Goal: Information Seeking & Learning: Learn about a topic

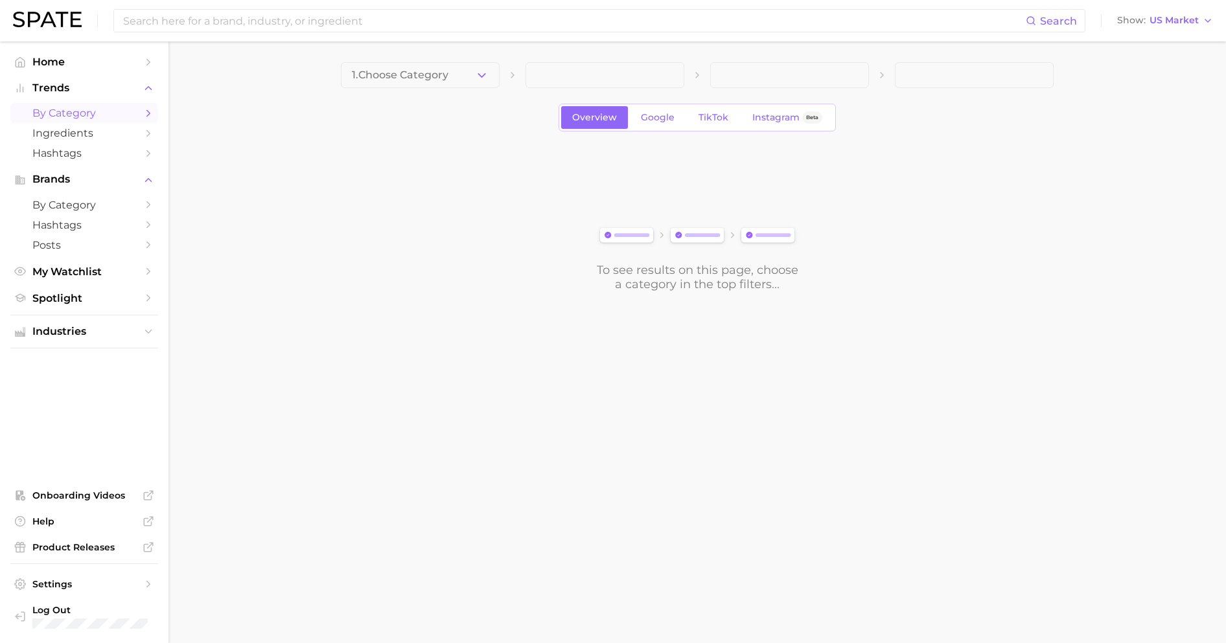
click at [422, 76] on span "1. Choose Category" at bounding box center [400, 75] width 97 height 12
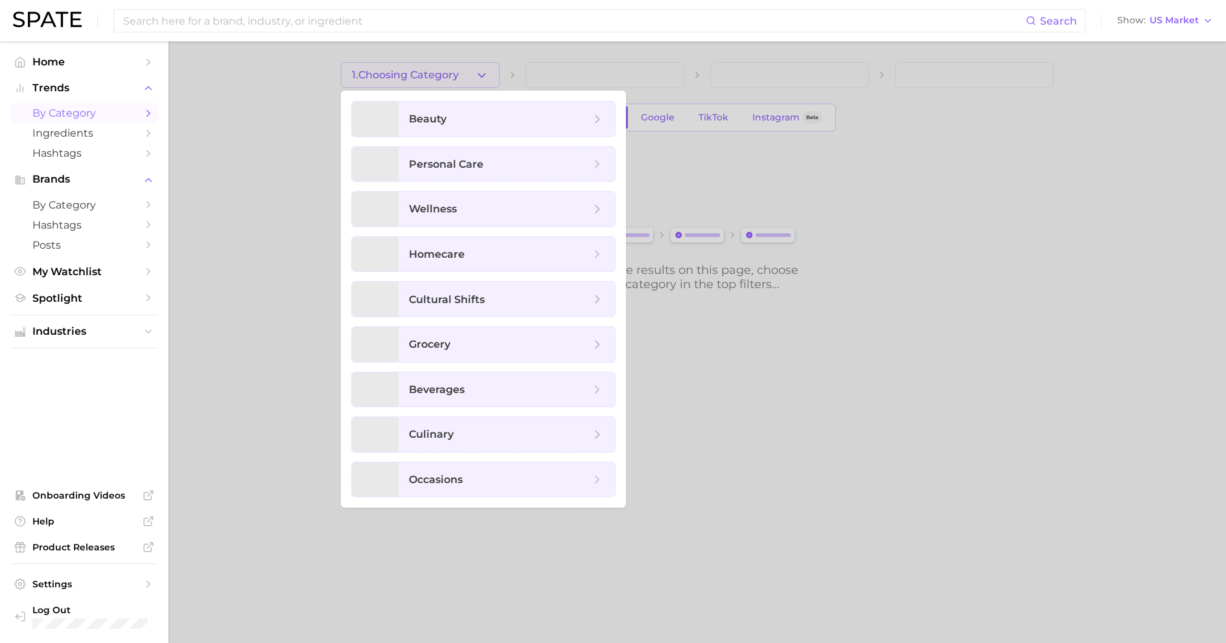
click at [422, 76] on div at bounding box center [613, 321] width 1226 height 643
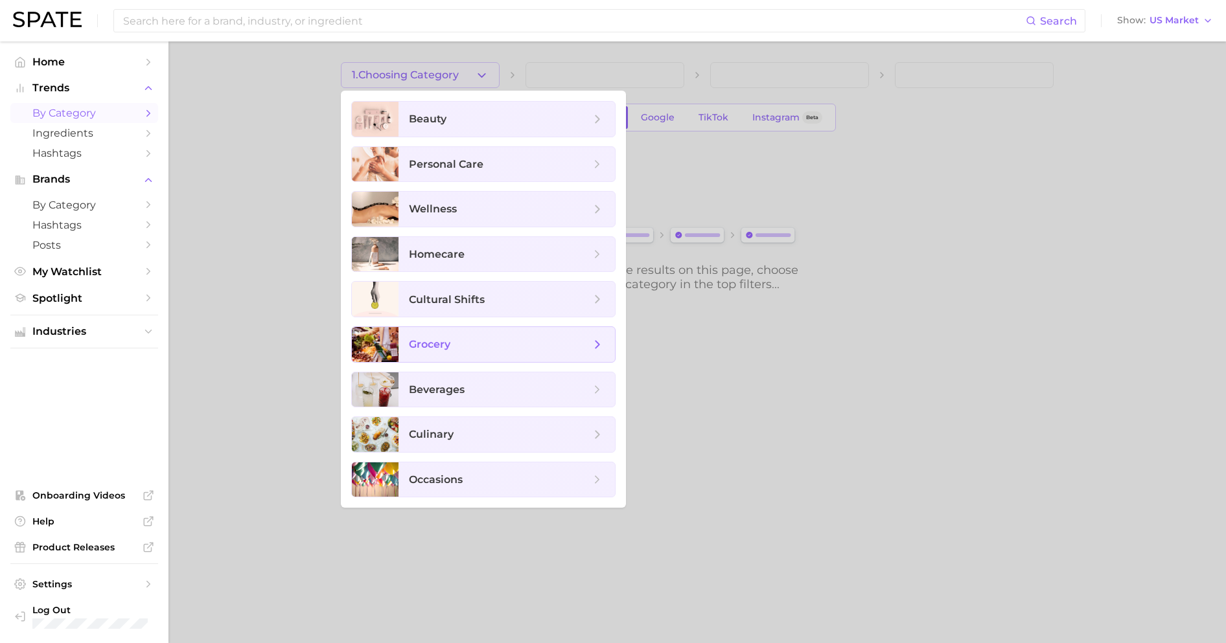
click at [486, 347] on span "grocery" at bounding box center [499, 345] width 181 height 14
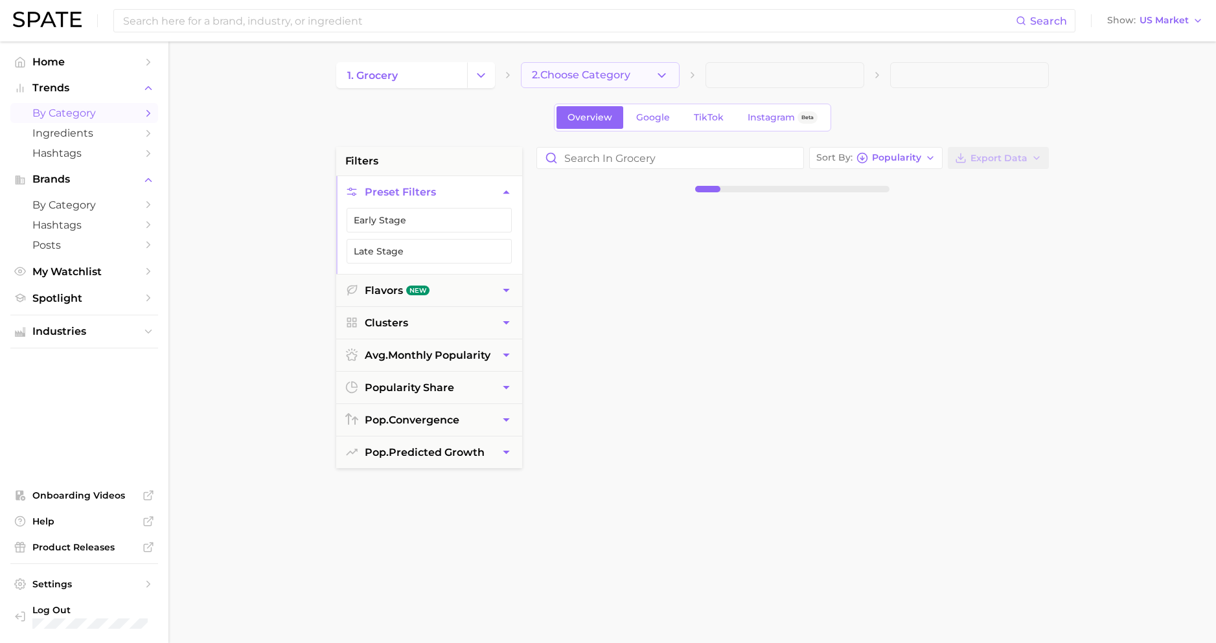
click at [558, 75] on span "2. Choose Category" at bounding box center [581, 75] width 98 height 12
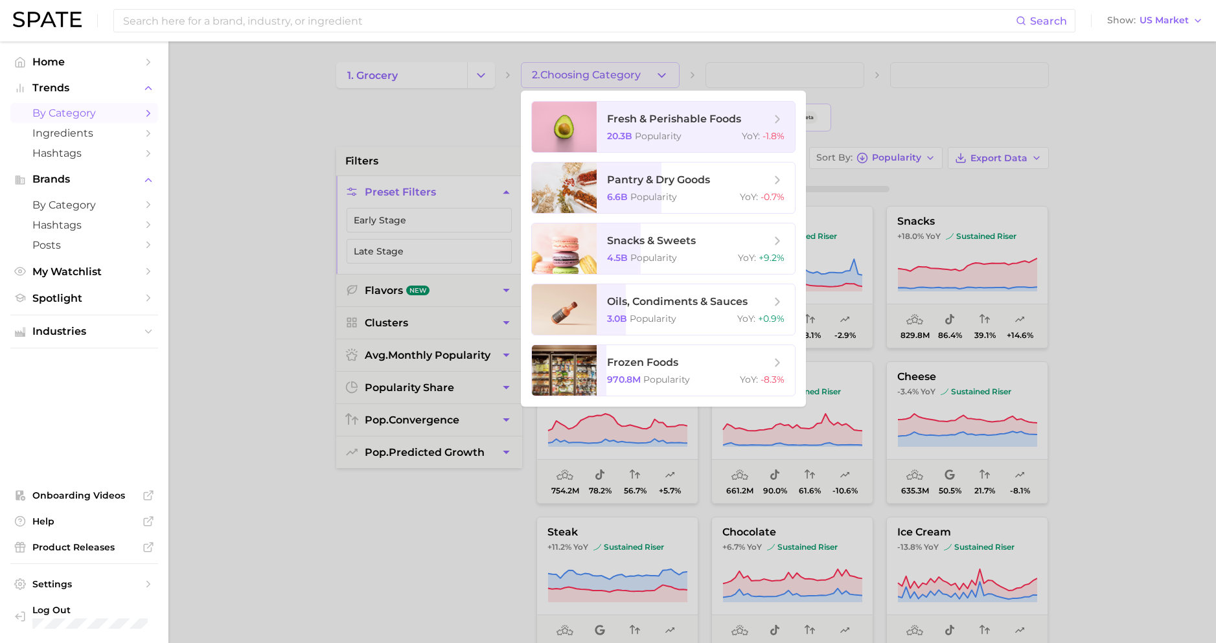
click at [444, 124] on div at bounding box center [608, 321] width 1216 height 643
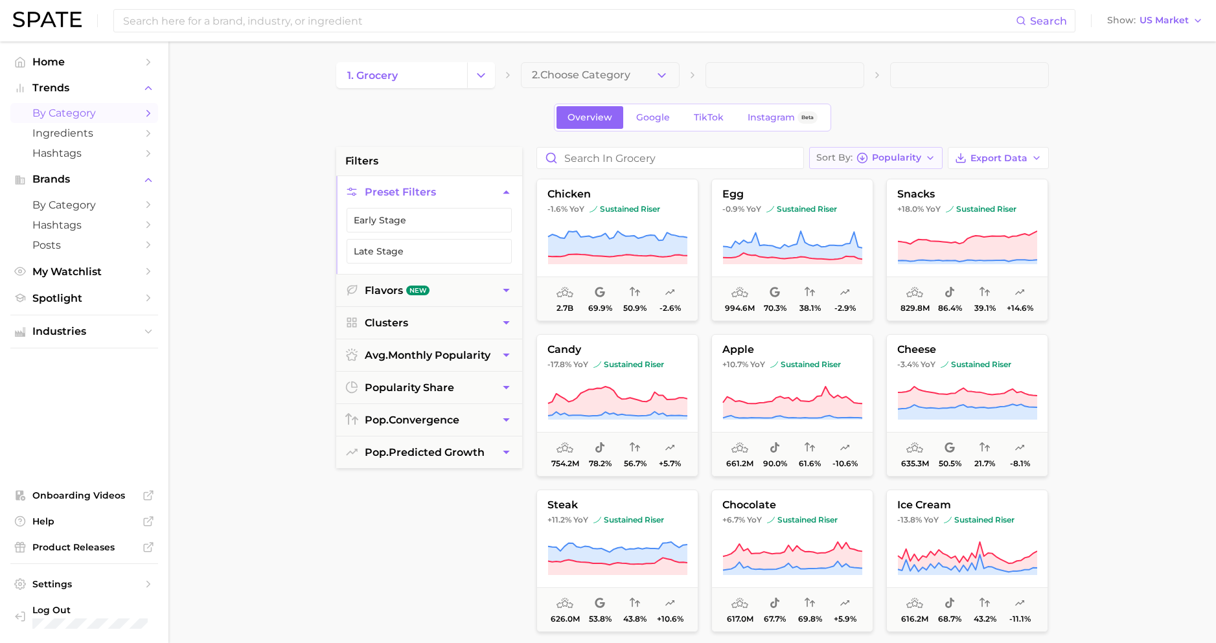
click at [921, 159] on span "Popularity" at bounding box center [896, 157] width 49 height 7
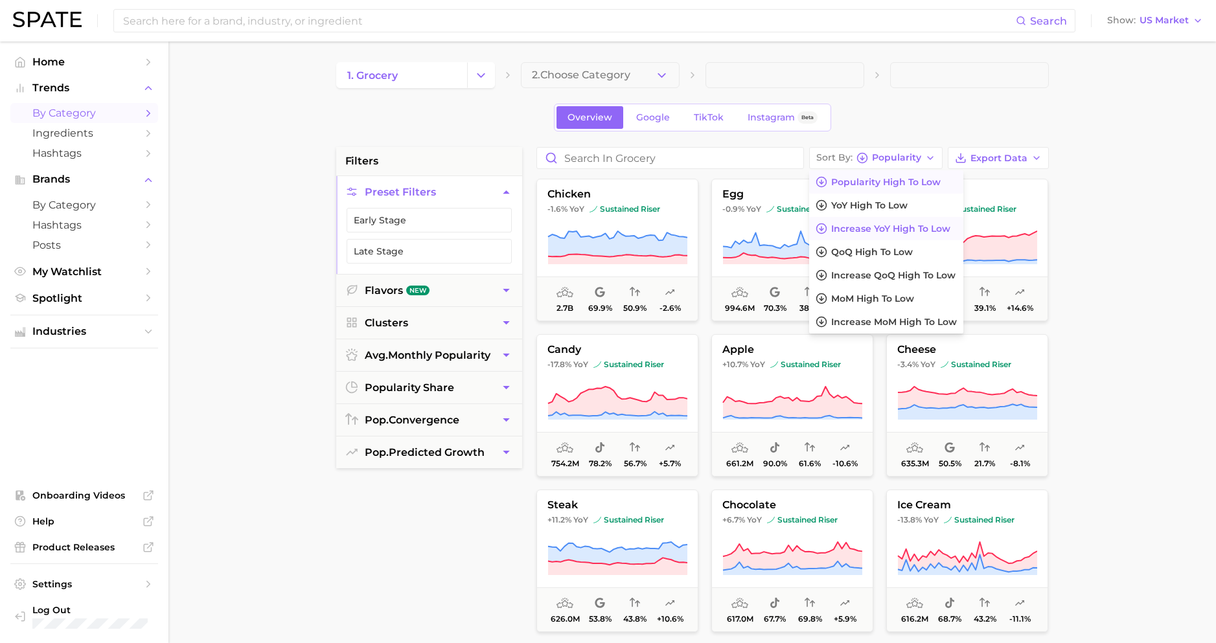
click at [862, 229] on span "Increase YoY high to low" at bounding box center [890, 229] width 119 height 11
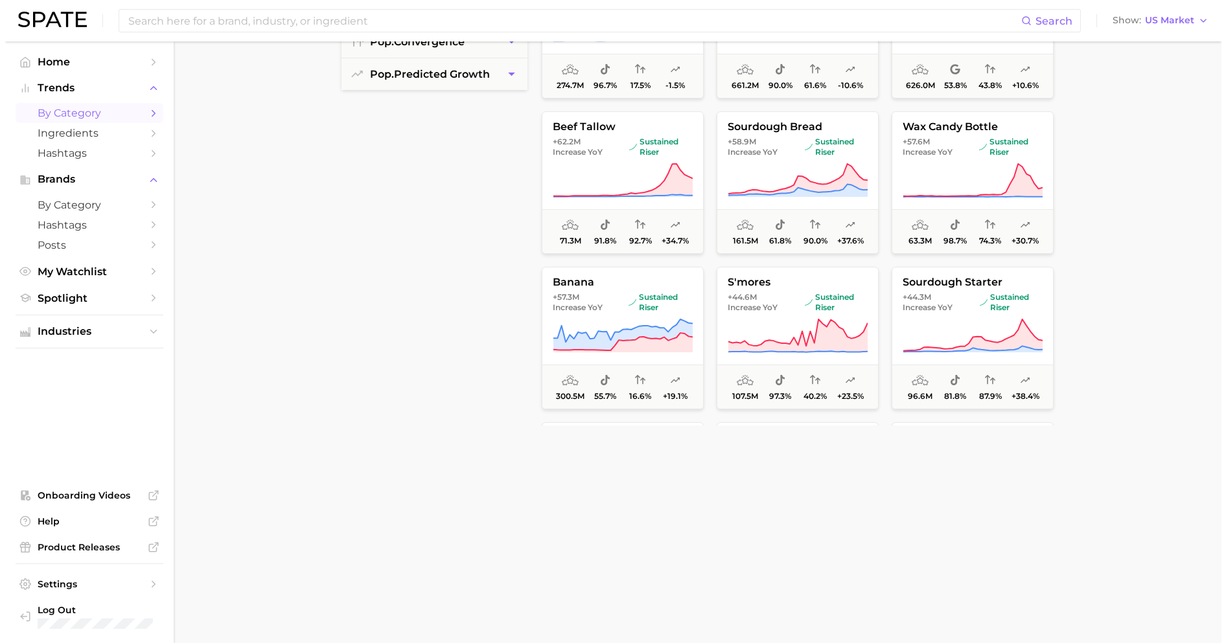
scroll to position [262, 0]
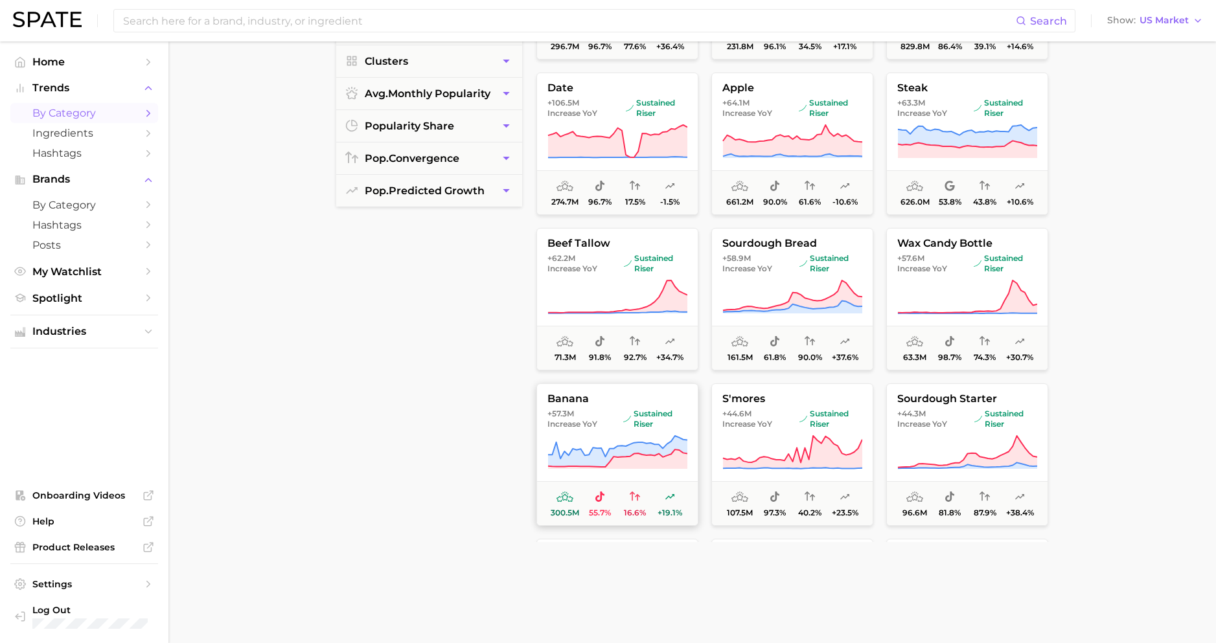
click at [586, 422] on span "Increase YoY" at bounding box center [572, 424] width 50 height 10
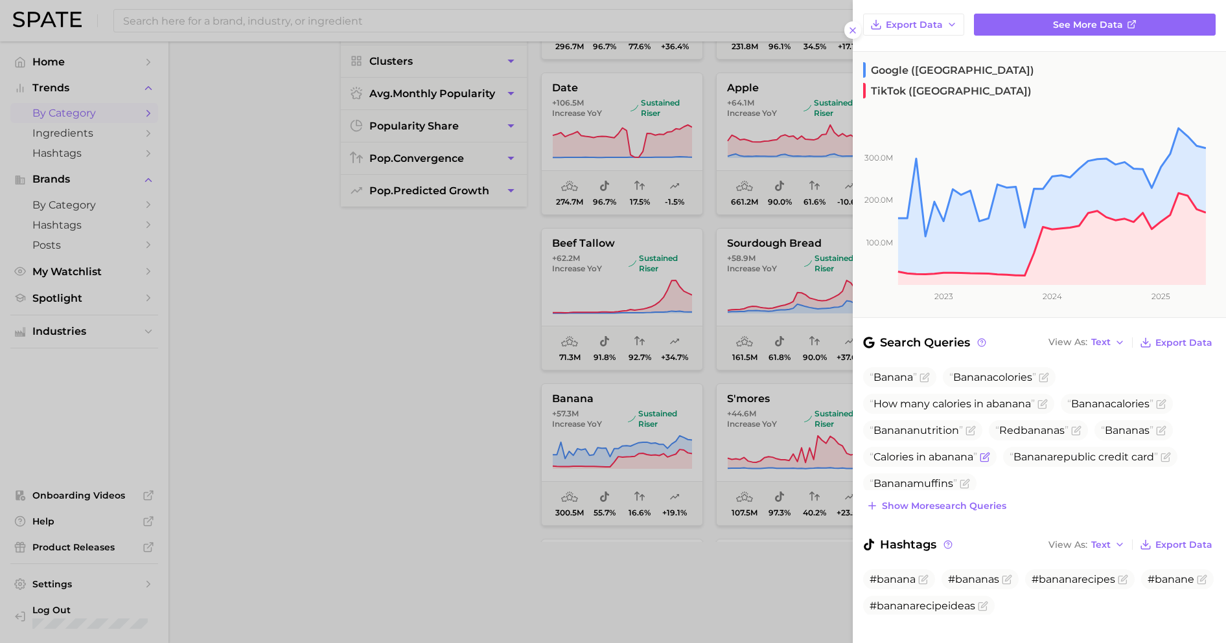
scroll to position [0, 0]
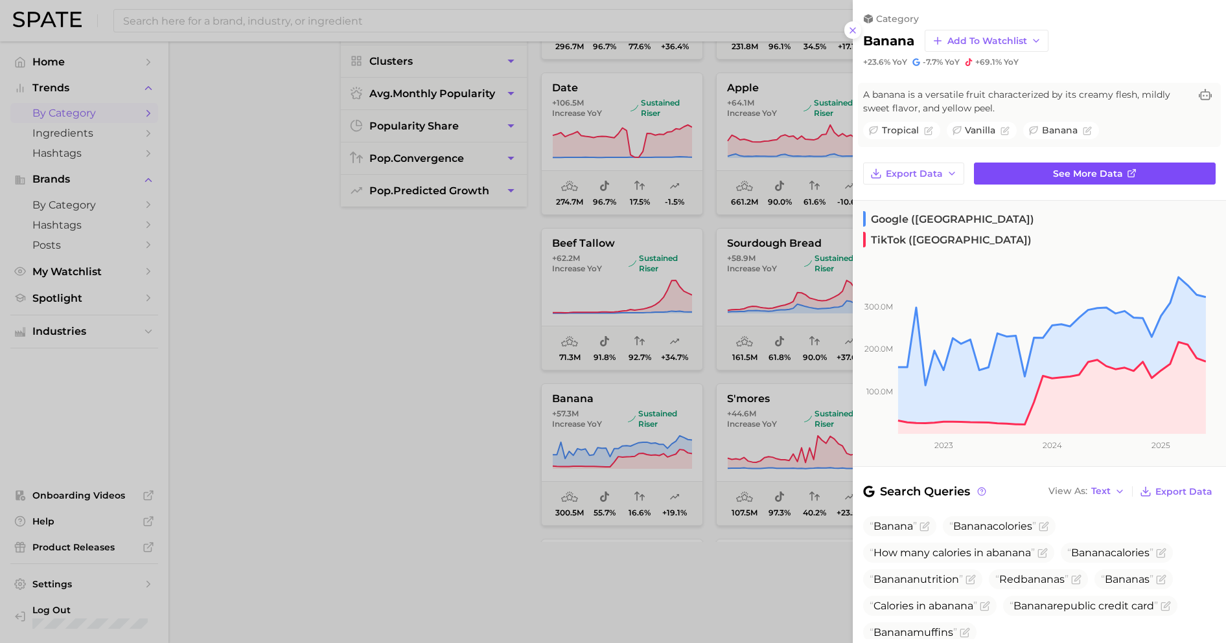
click at [1031, 174] on link "See more data" at bounding box center [1095, 174] width 242 height 22
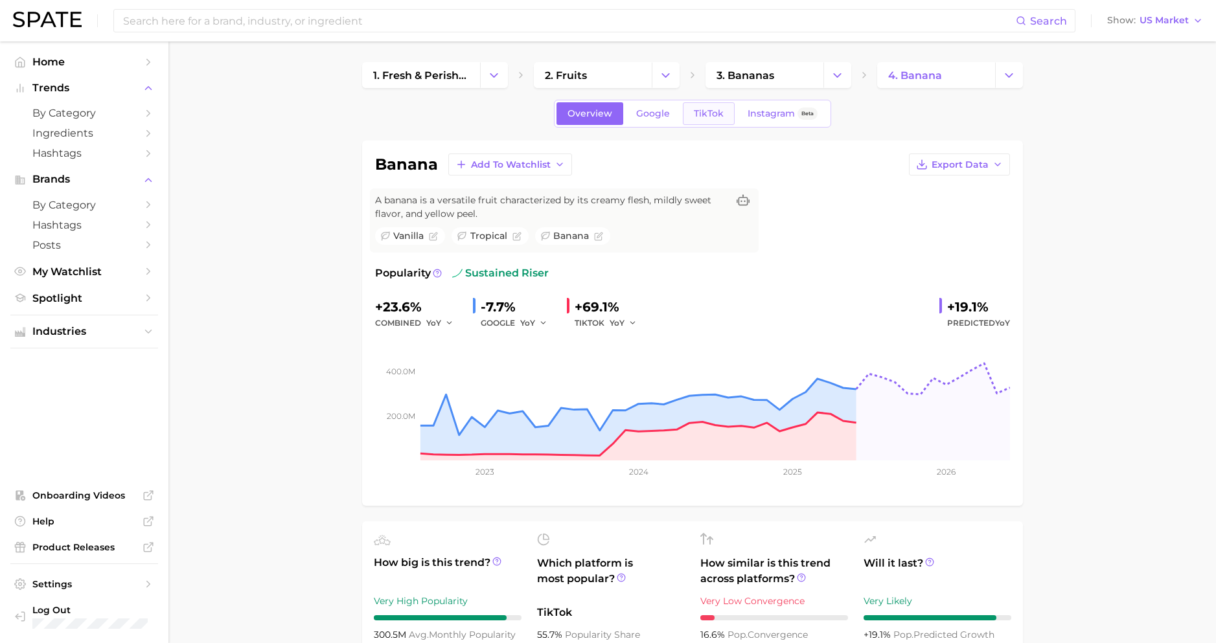
click at [711, 118] on span "TikTok" at bounding box center [709, 113] width 30 height 11
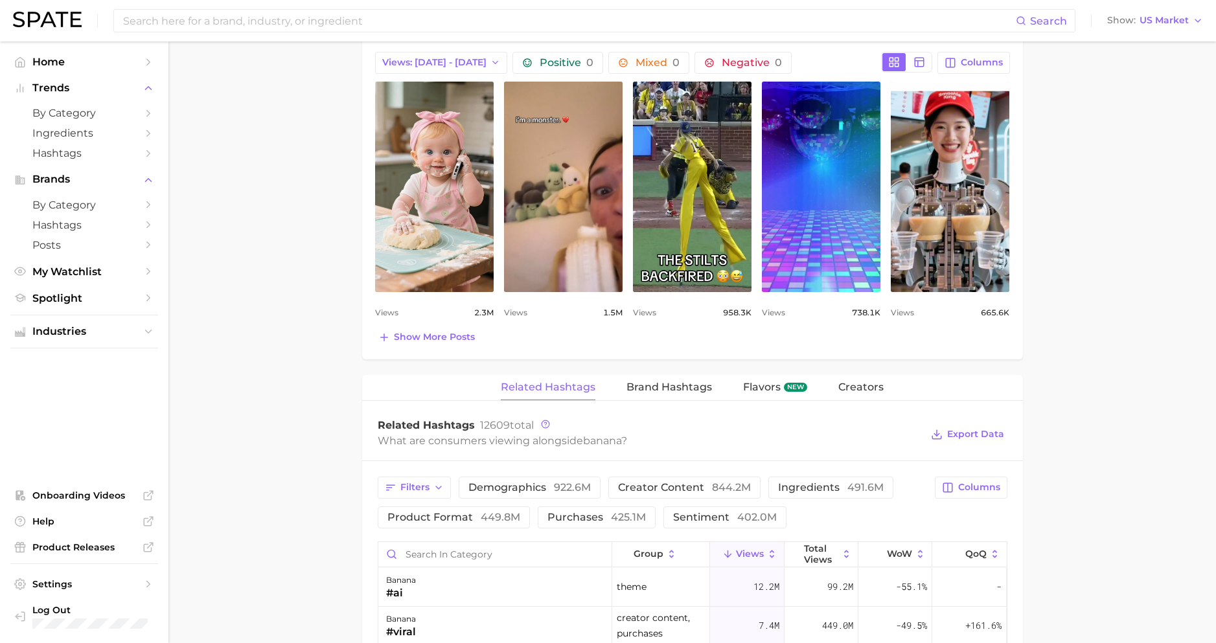
scroll to position [33, 0]
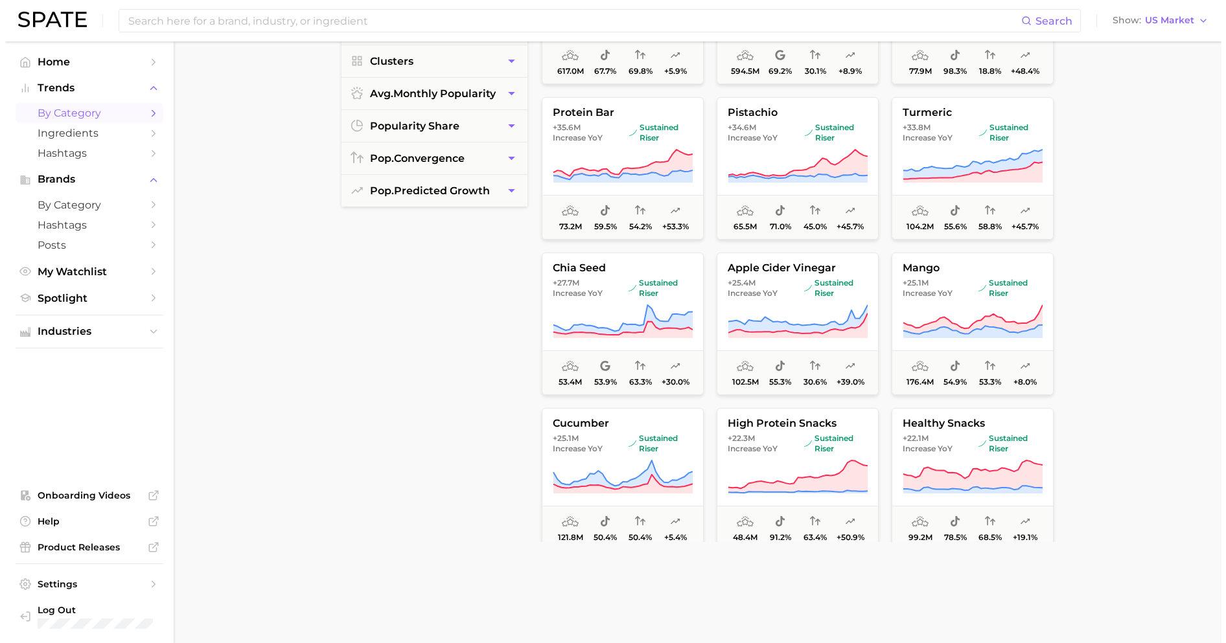
scroll to position [697, 0]
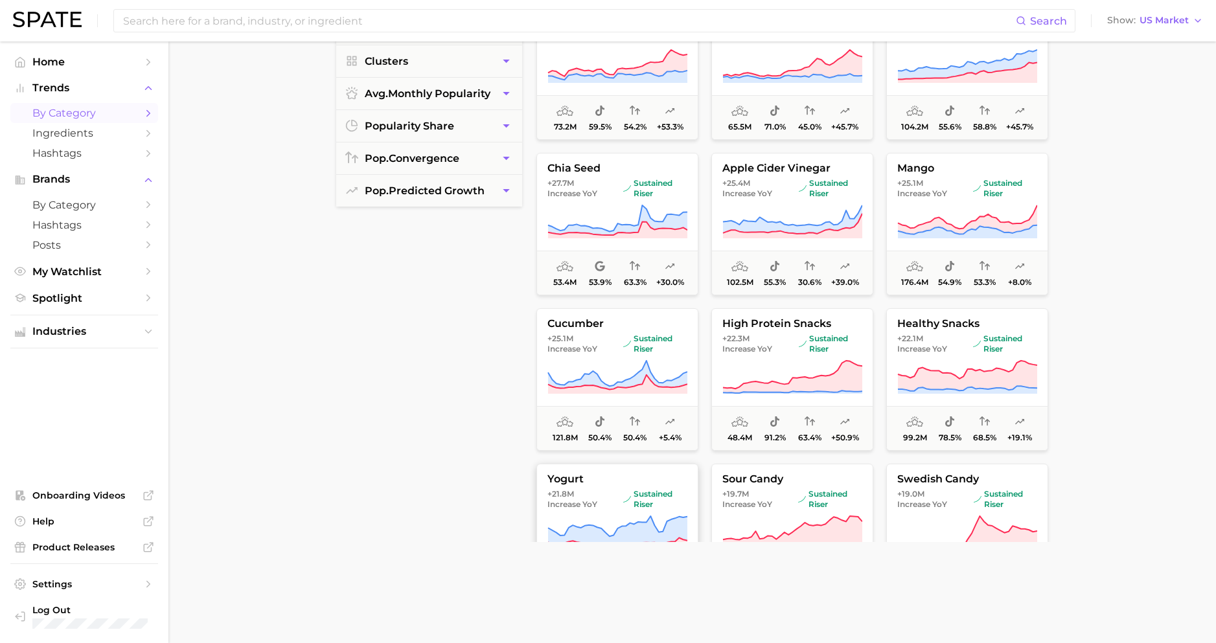
click at [615, 496] on span "+21.8m Increase YoY" at bounding box center [582, 499] width 71 height 21
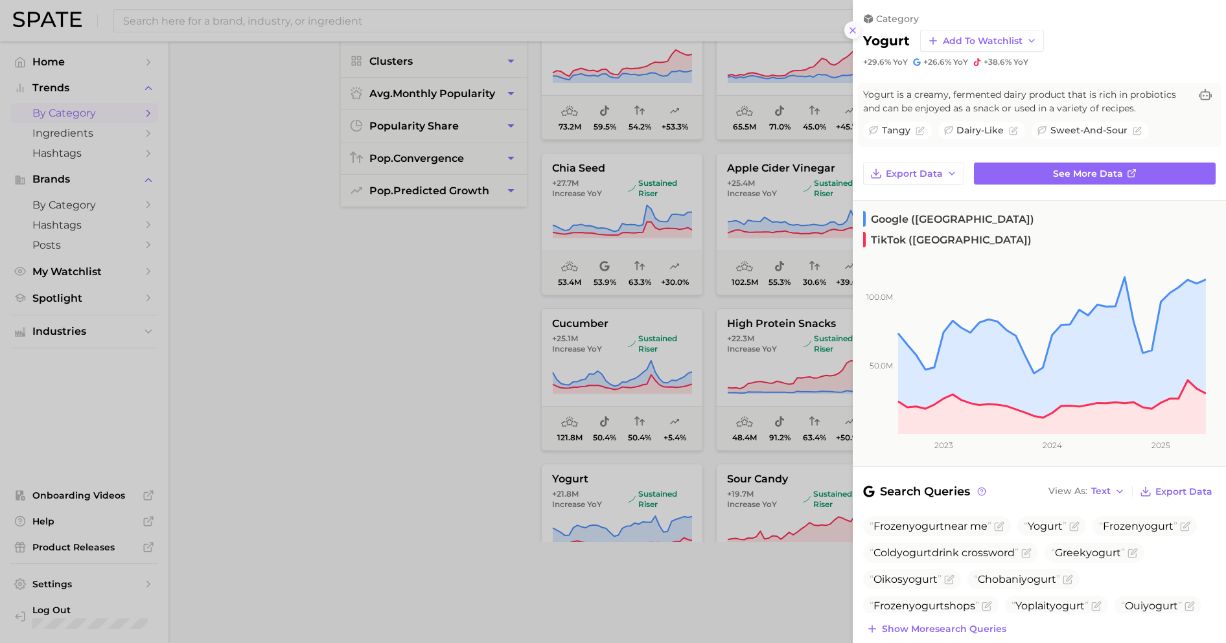
click at [847, 27] on icon at bounding box center [852, 30] width 10 height 10
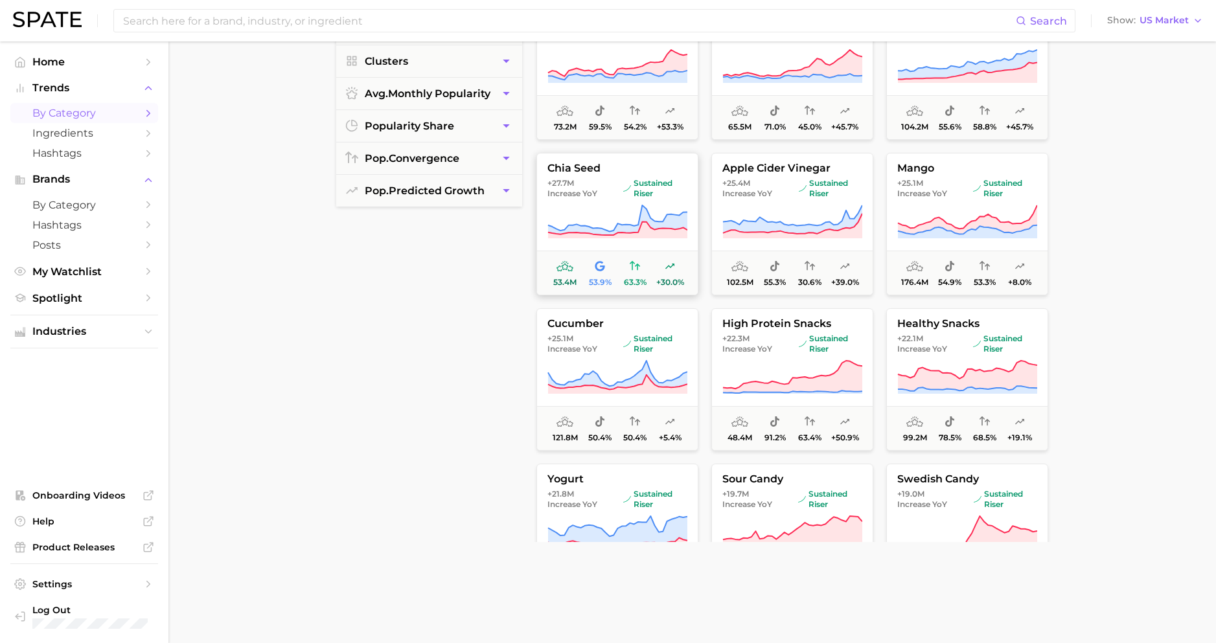
click at [589, 194] on span "Increase YoY" at bounding box center [572, 194] width 50 height 10
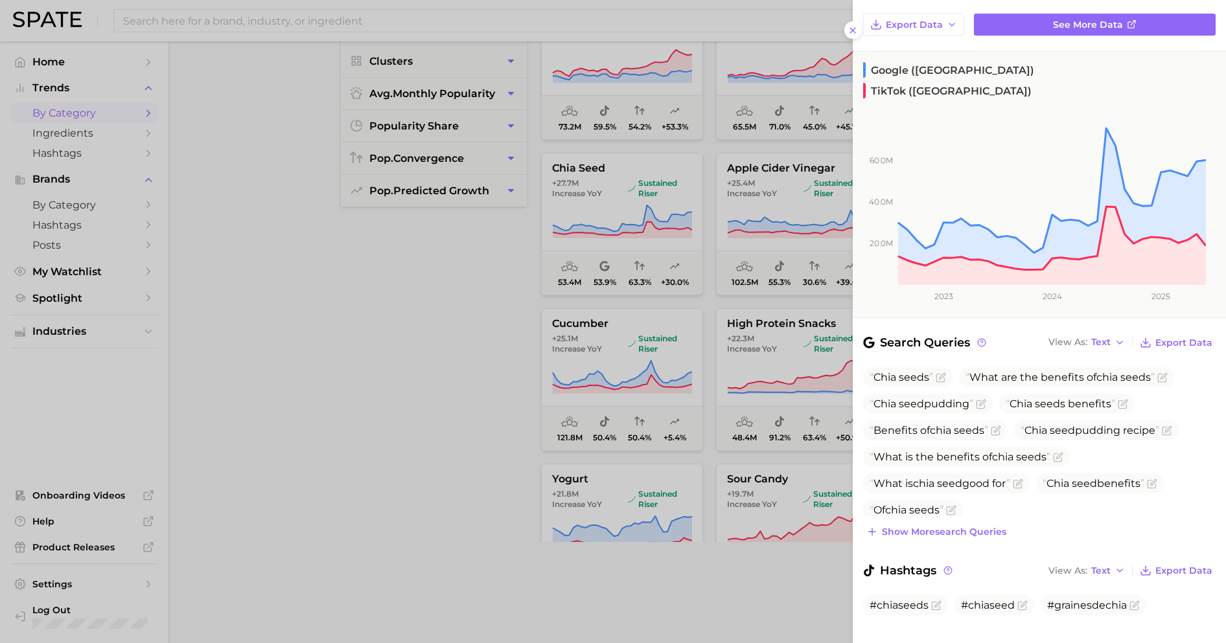
scroll to position [0, 0]
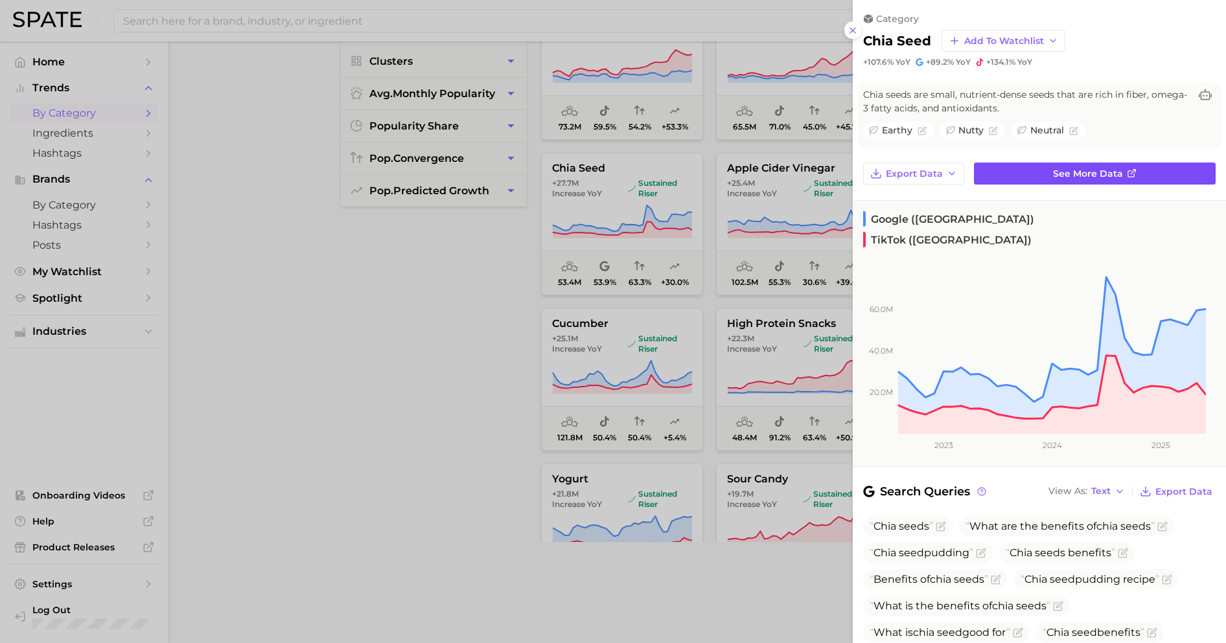
click at [1064, 171] on span "See more data" at bounding box center [1088, 173] width 70 height 11
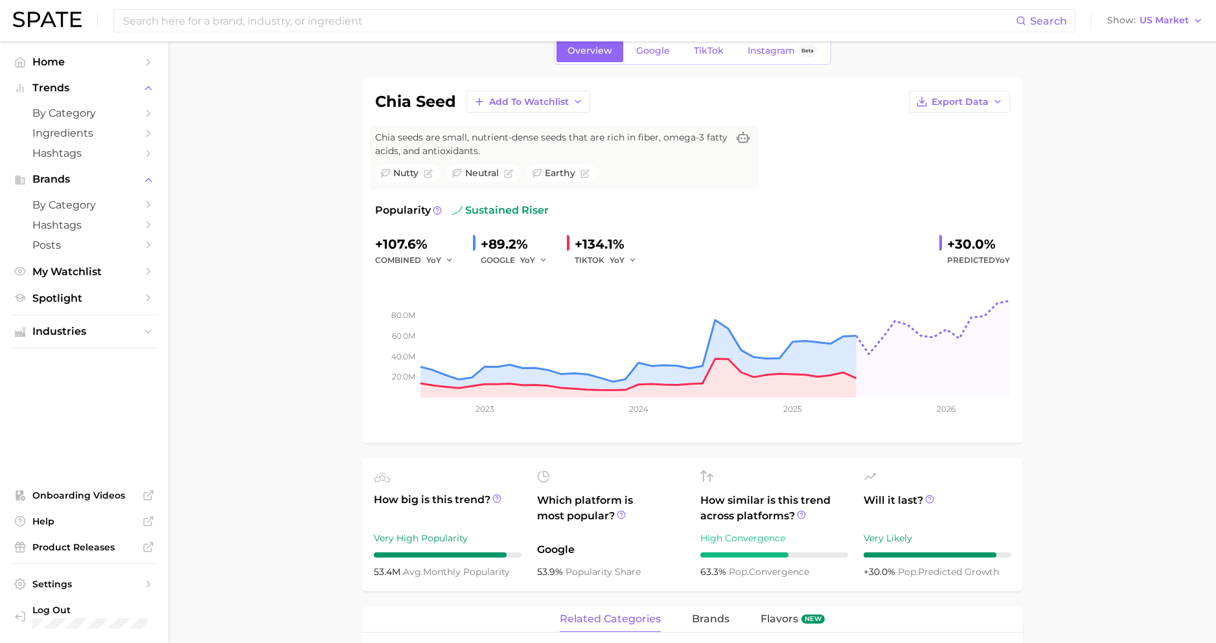
scroll to position [327, 0]
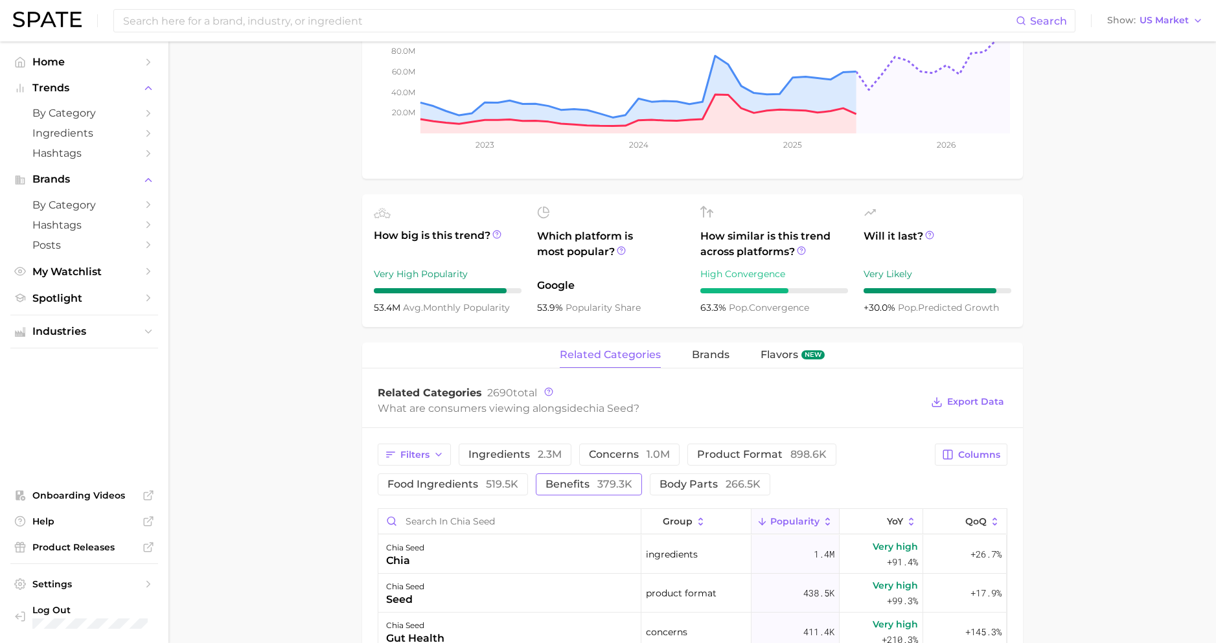
click at [573, 487] on span "benefits 379.3k" at bounding box center [588, 484] width 87 height 10
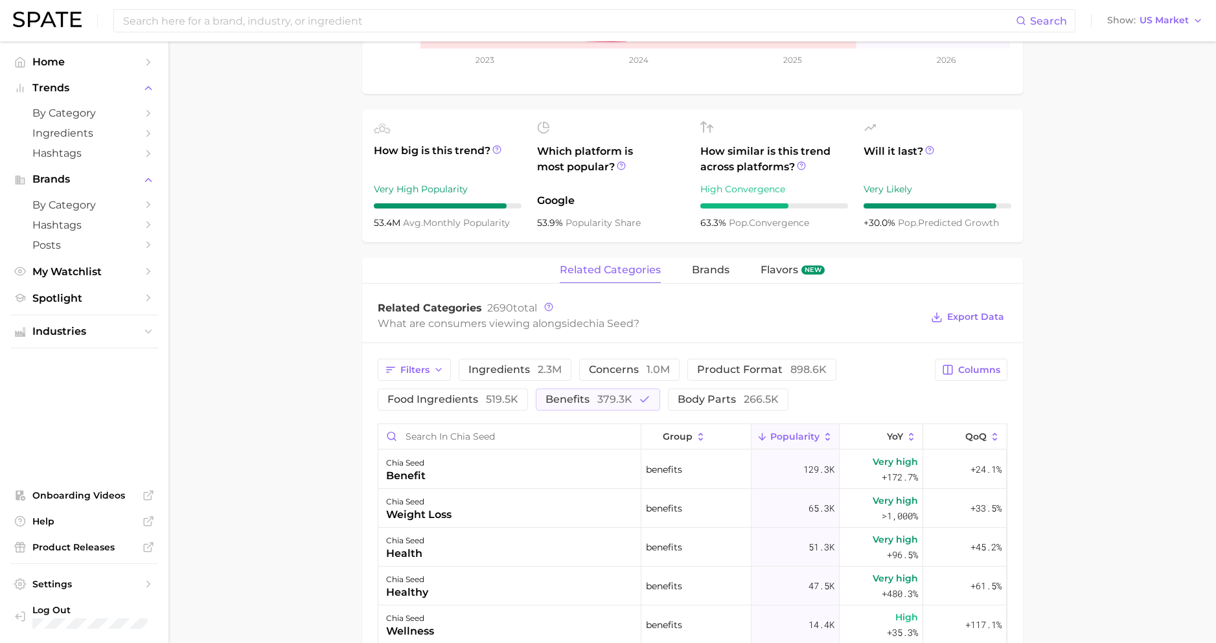
scroll to position [86, 0]
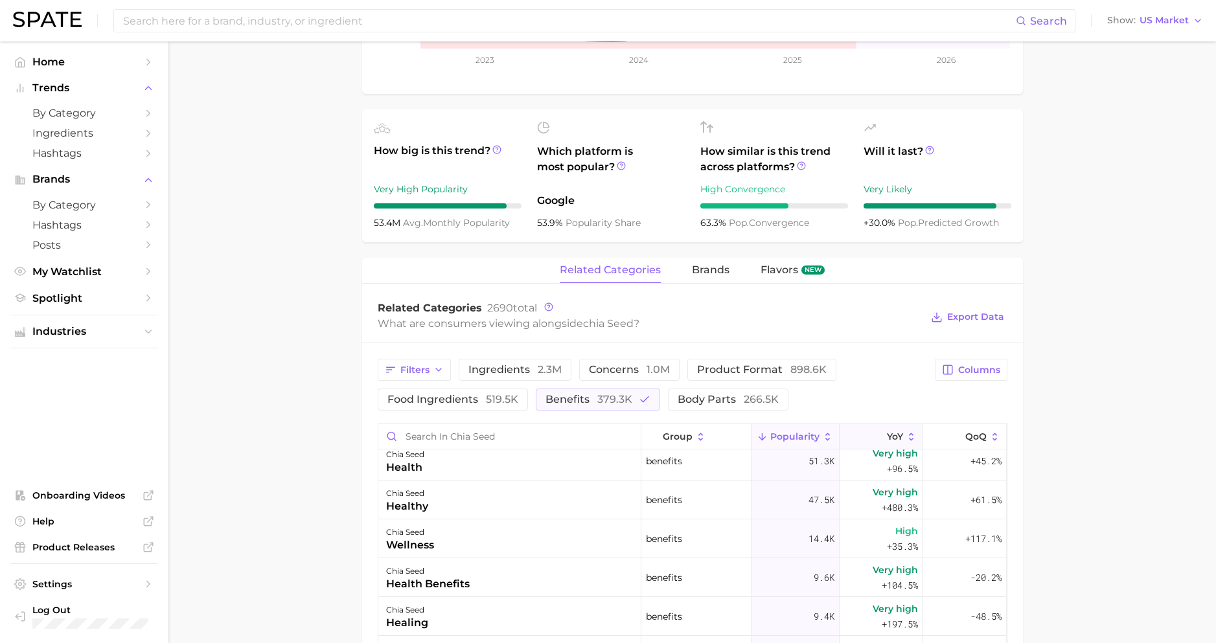
click at [858, 438] on button "YoY" at bounding box center [882, 436] width 84 height 25
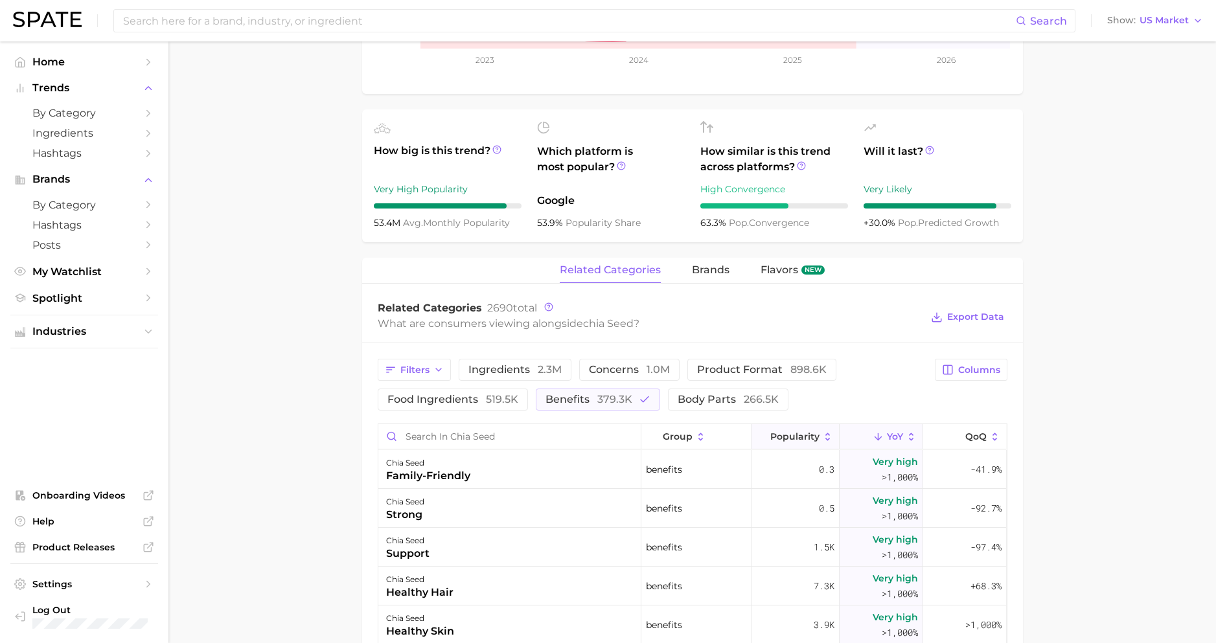
click at [786, 437] on span "Popularity" at bounding box center [794, 436] width 49 height 10
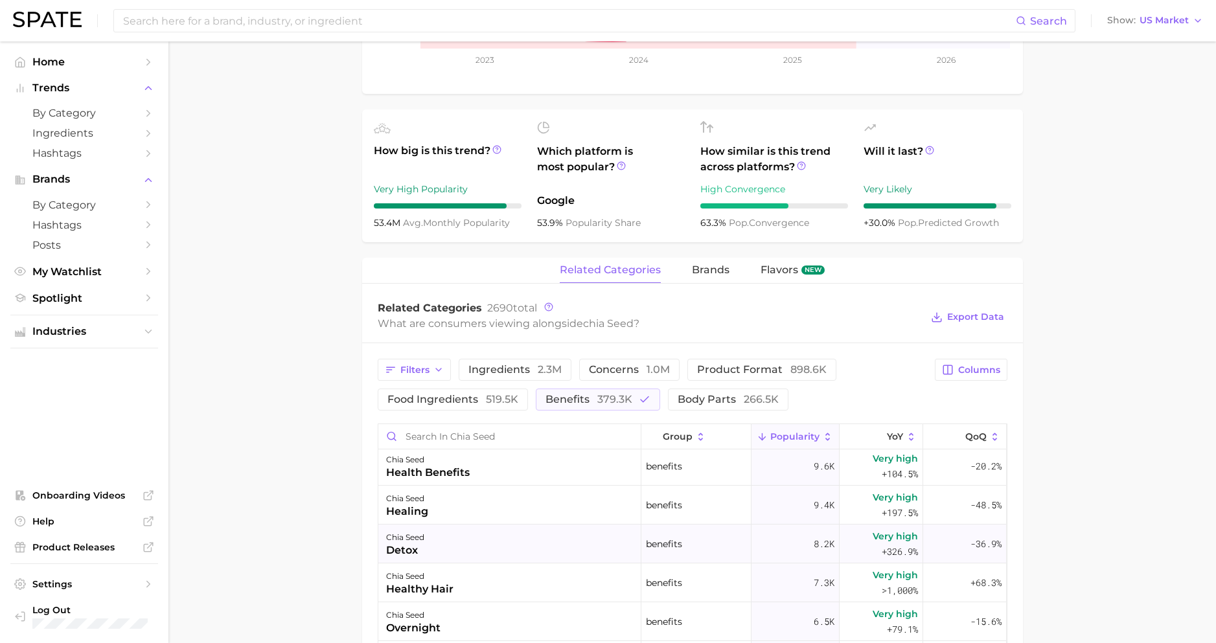
scroll to position [223, 0]
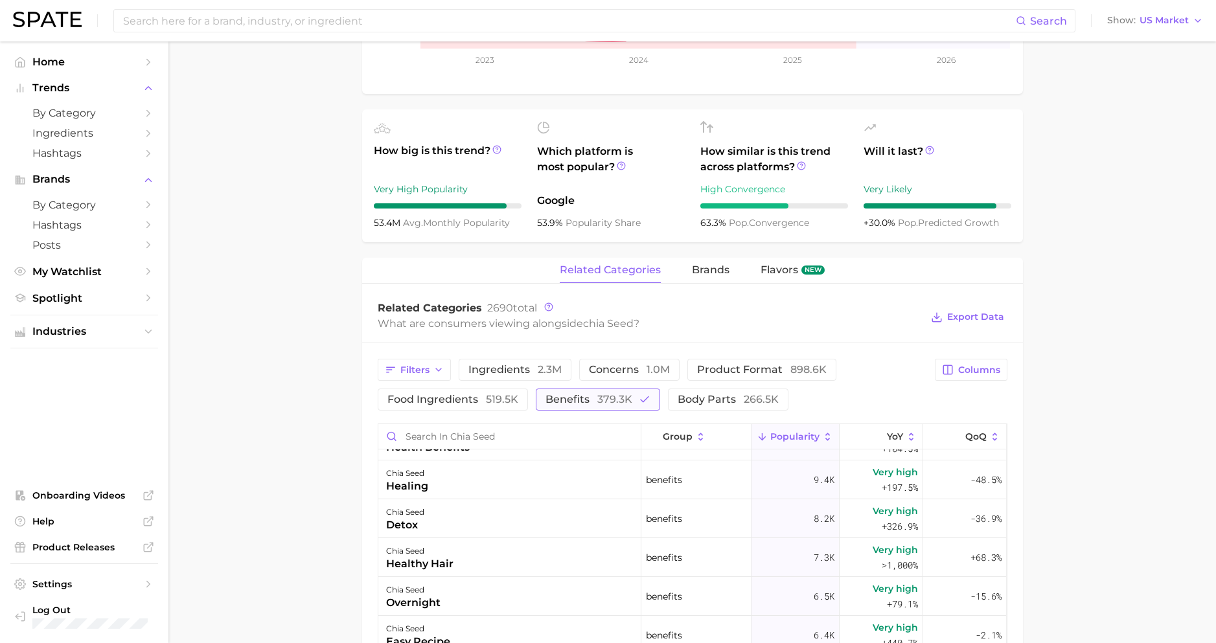
click at [558, 400] on span "benefits 379.3k" at bounding box center [588, 400] width 87 height 10
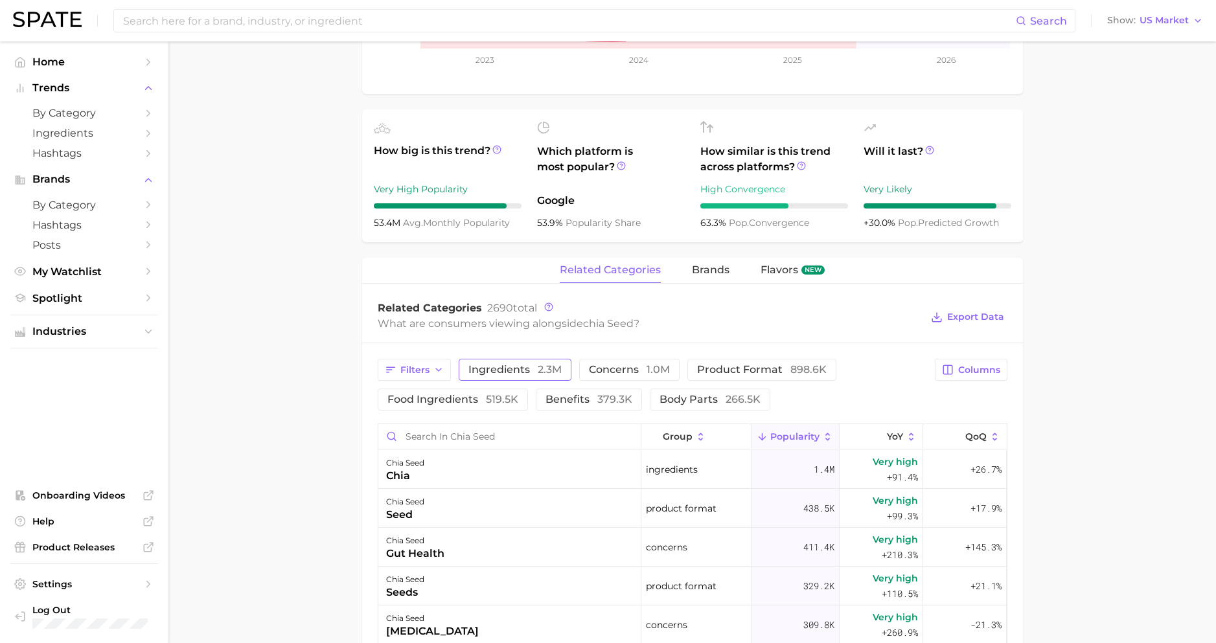
click at [538, 371] on span "2.3m" at bounding box center [550, 369] width 24 height 12
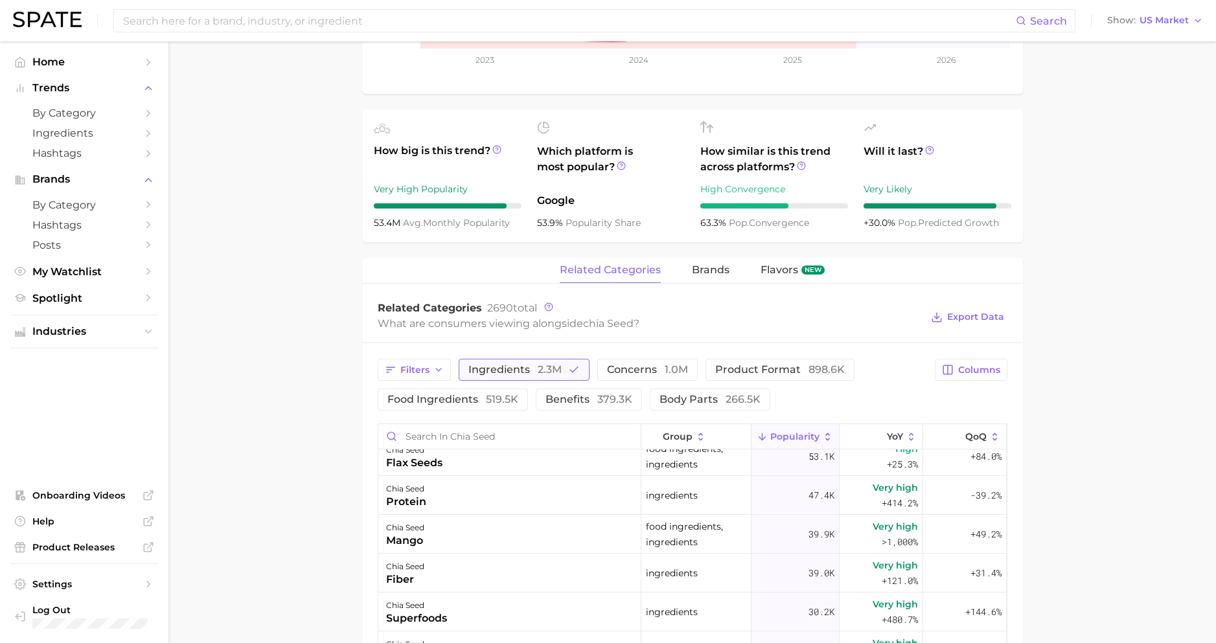
click at [515, 375] on span "ingredients 2.3m" at bounding box center [514, 370] width 93 height 10
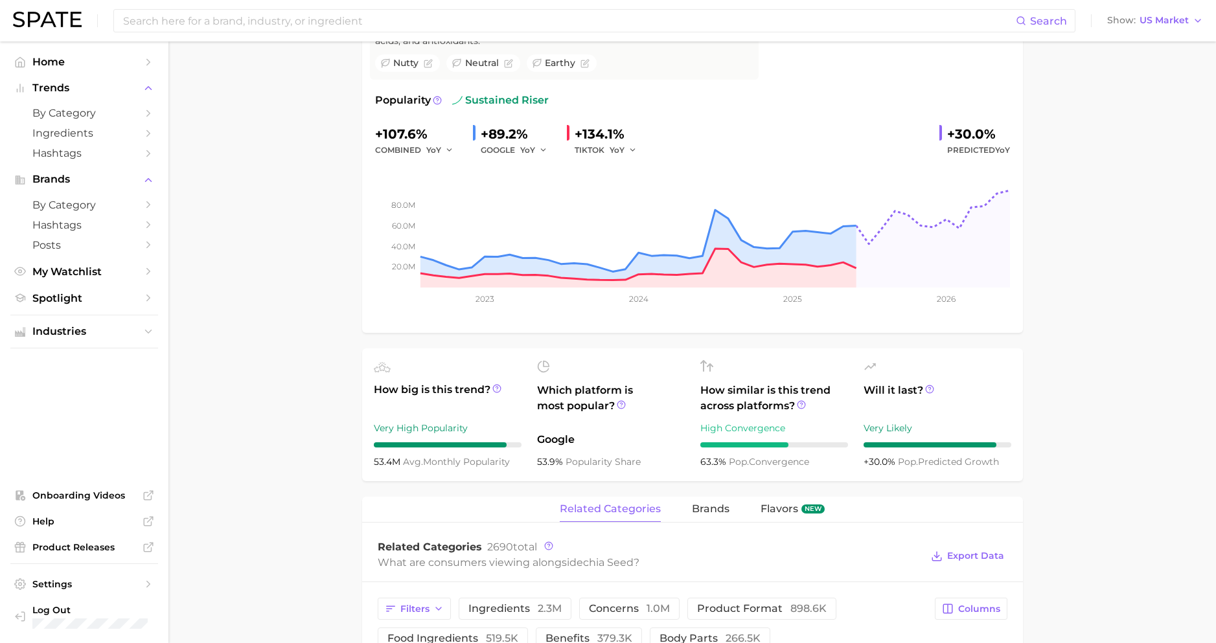
scroll to position [0, 0]
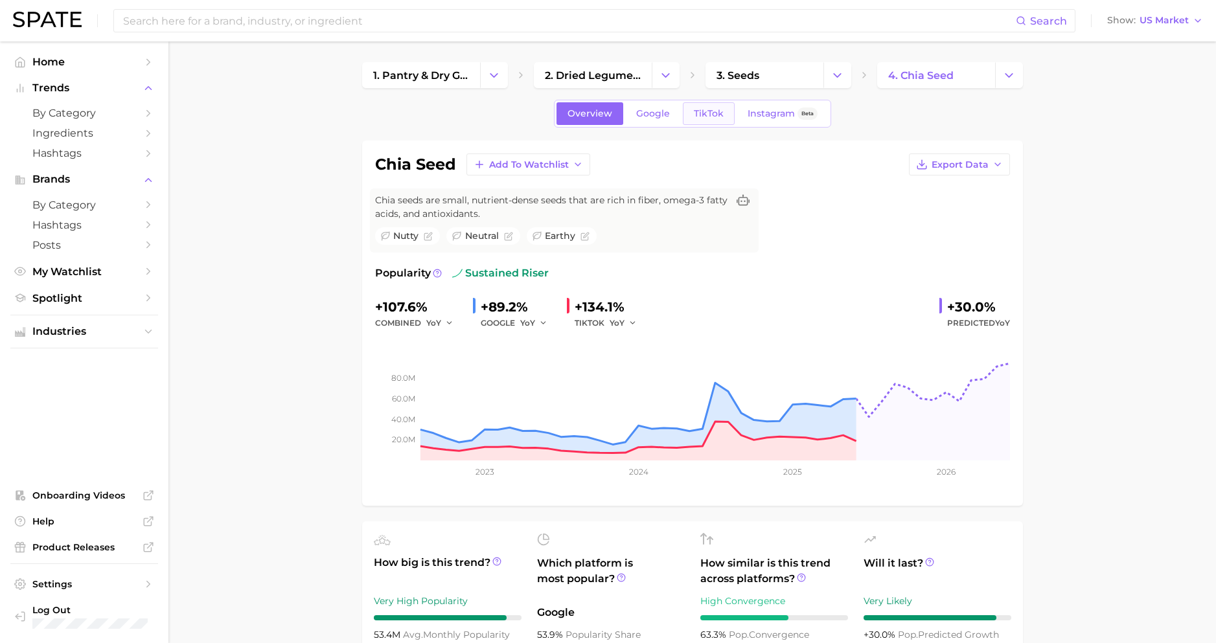
click at [701, 115] on span "TikTok" at bounding box center [709, 113] width 30 height 11
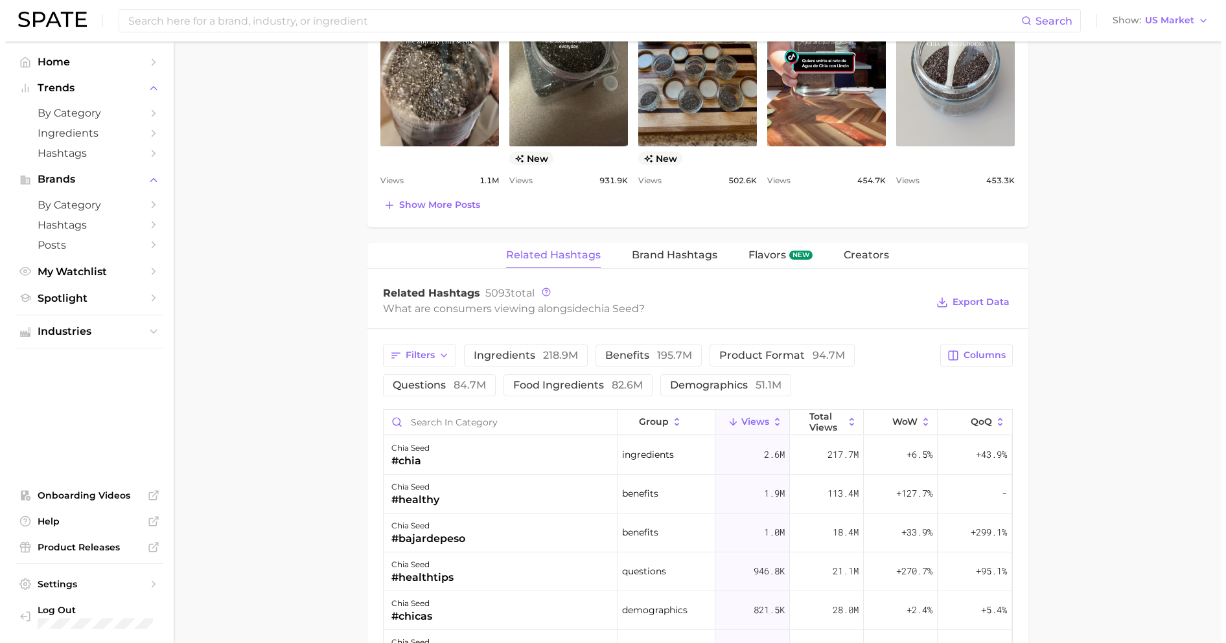
scroll to position [926, 0]
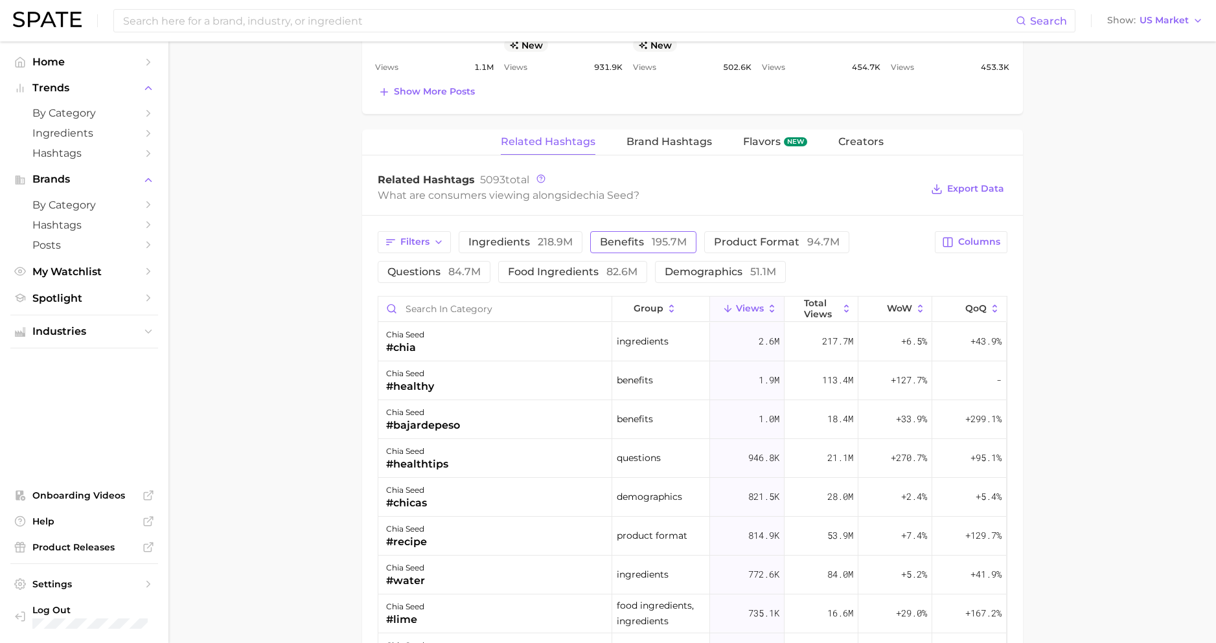
click at [602, 242] on span "benefits 195.7m" at bounding box center [643, 242] width 87 height 10
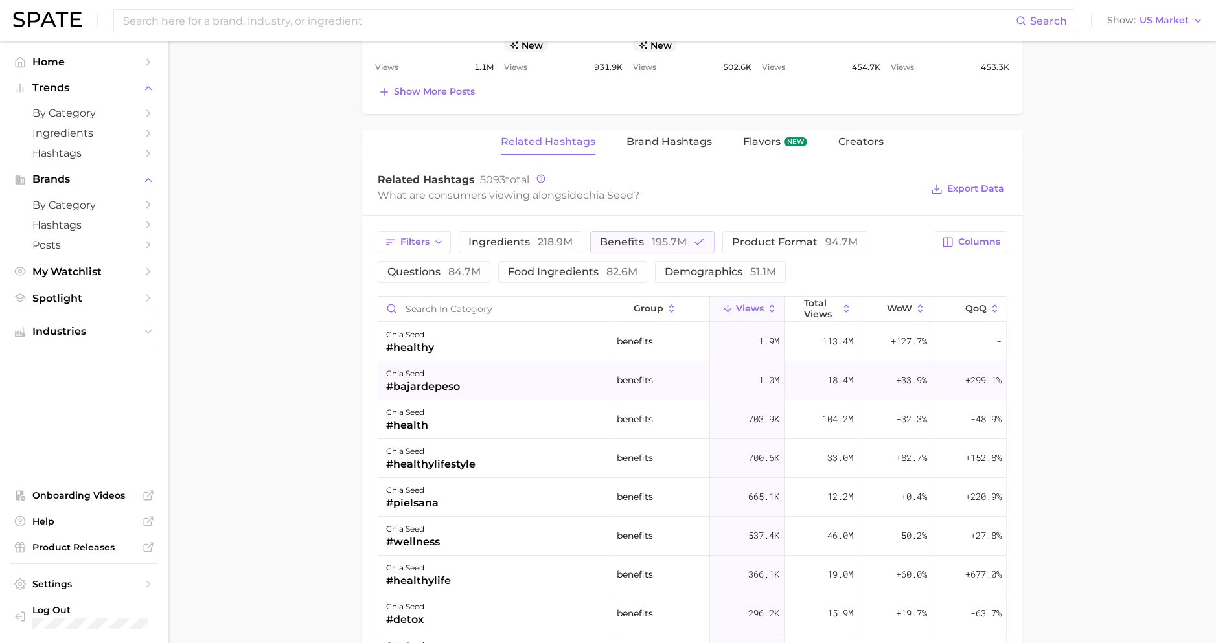
click at [461, 395] on div "chia seed #bajardepeso" at bounding box center [495, 380] width 234 height 39
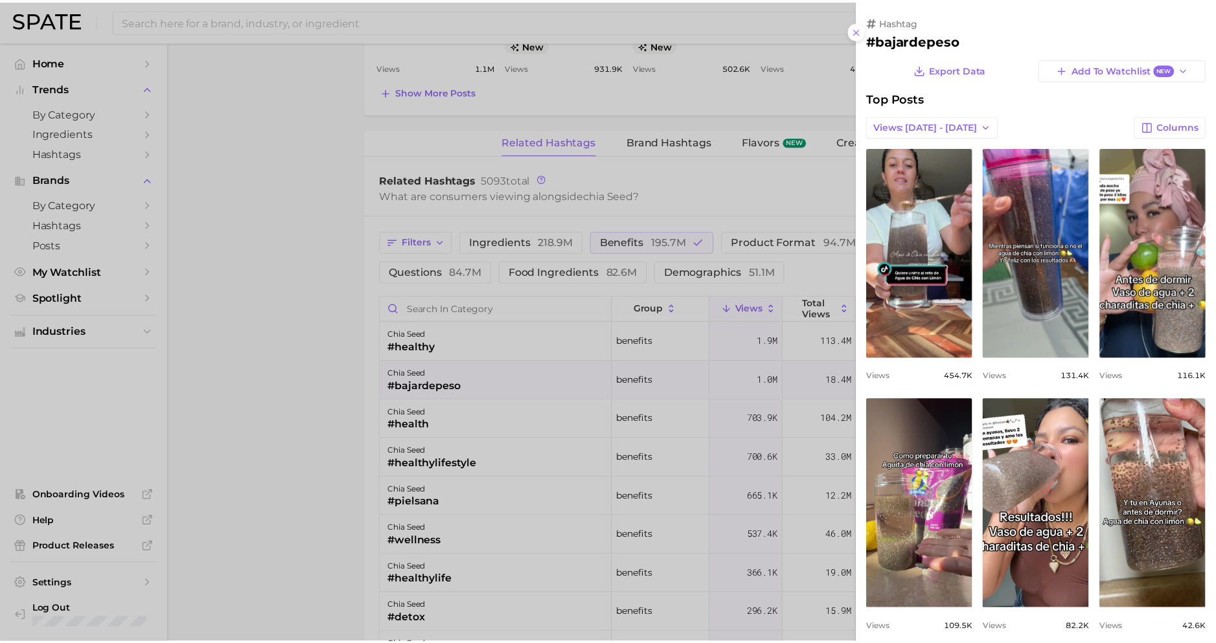
scroll to position [0, 0]
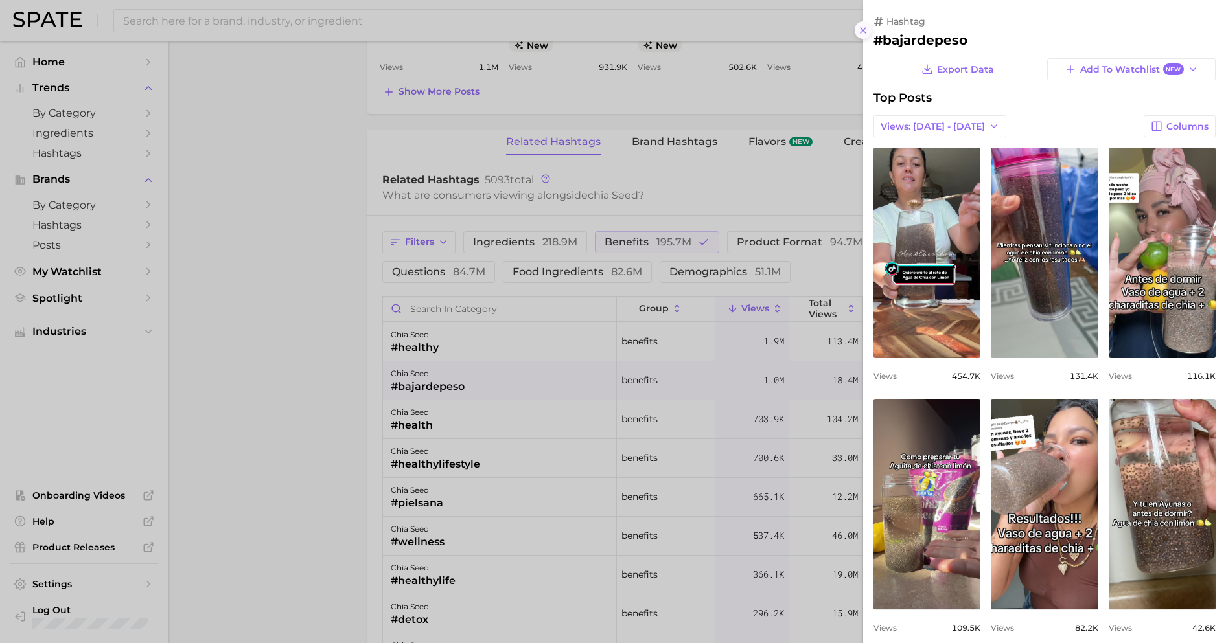
click at [862, 28] on icon at bounding box center [863, 30] width 10 height 10
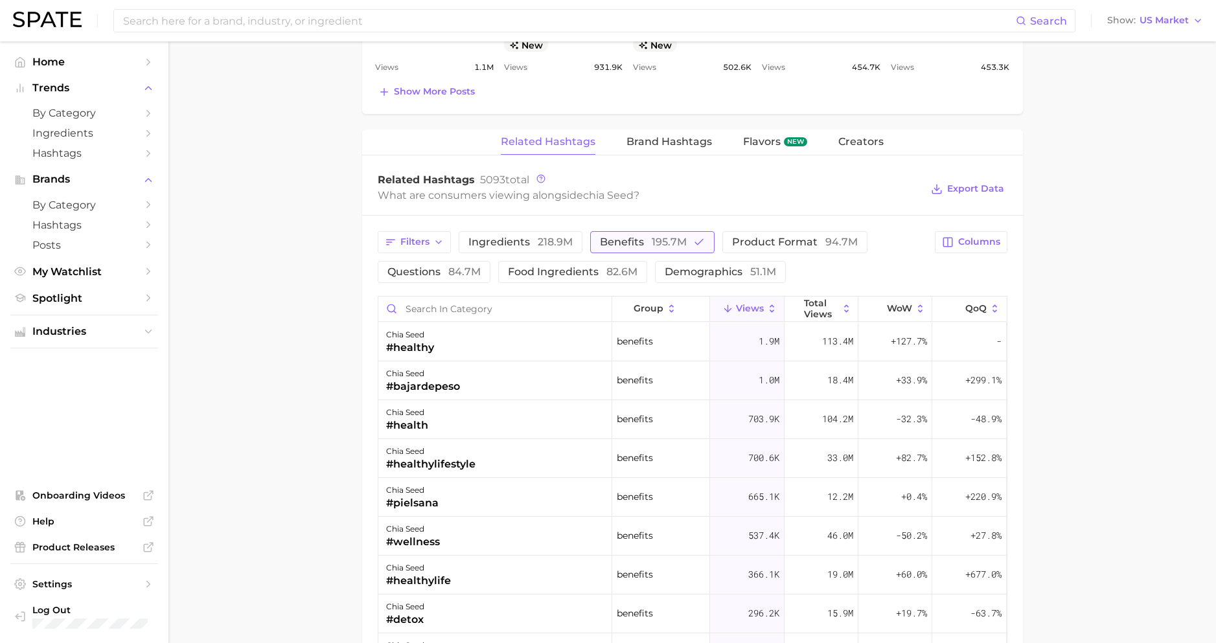
click at [600, 245] on span "benefits 195.7m" at bounding box center [643, 242] width 87 height 10
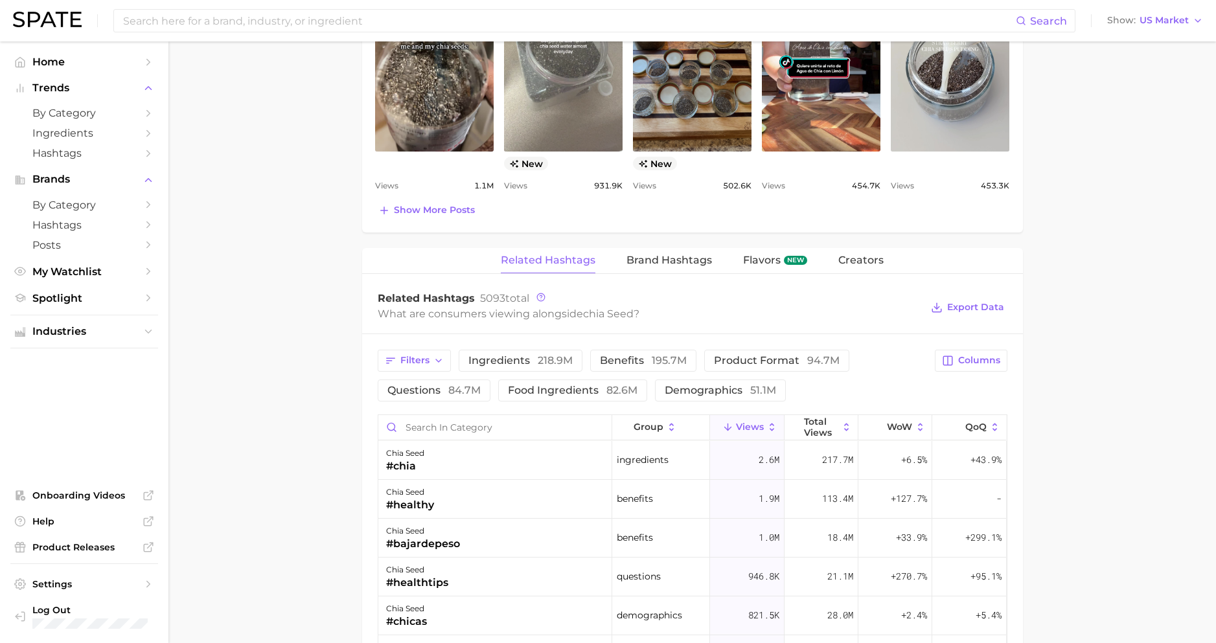
scroll to position [558, 0]
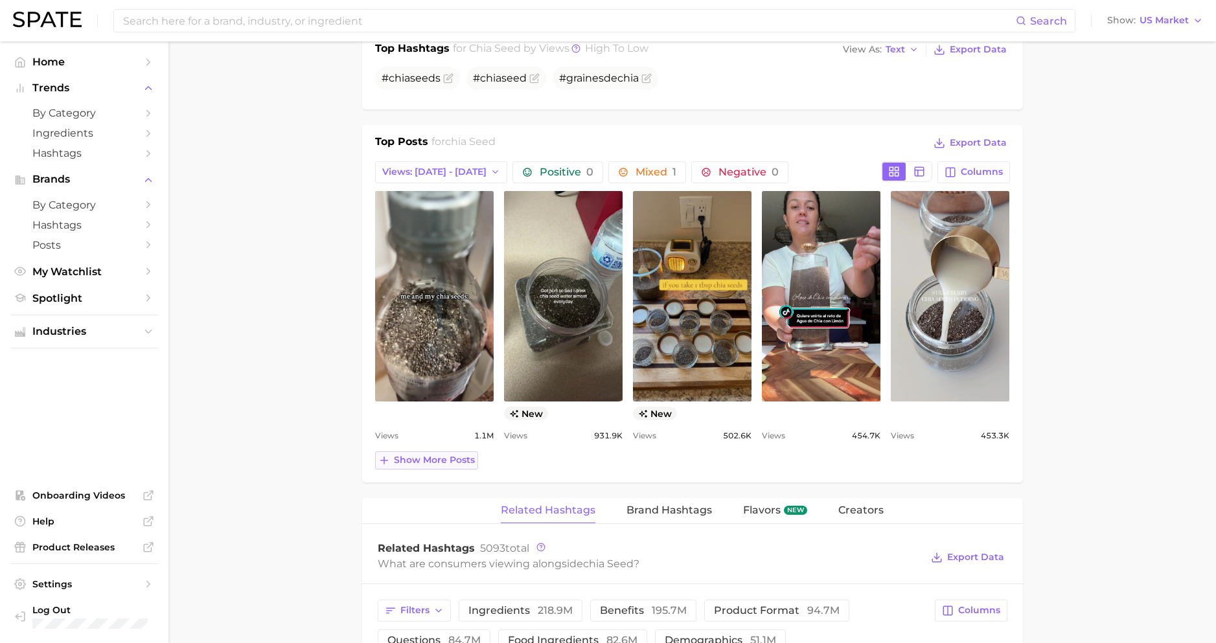
click at [402, 461] on span "Show more posts" at bounding box center [434, 460] width 81 height 11
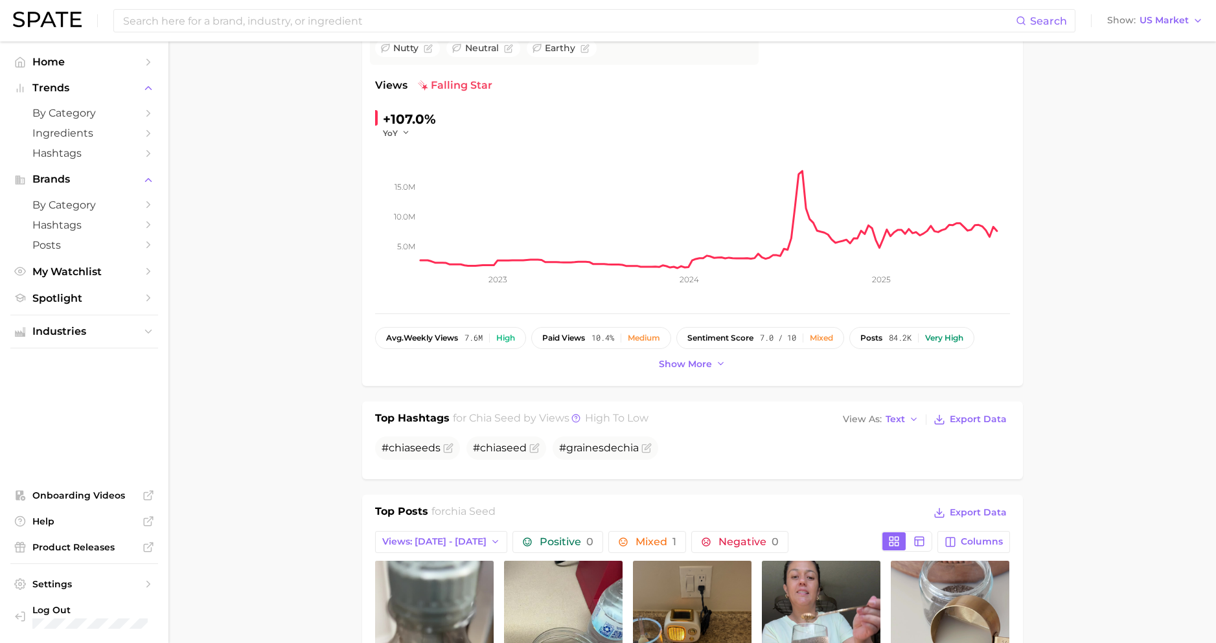
scroll to position [5, 0]
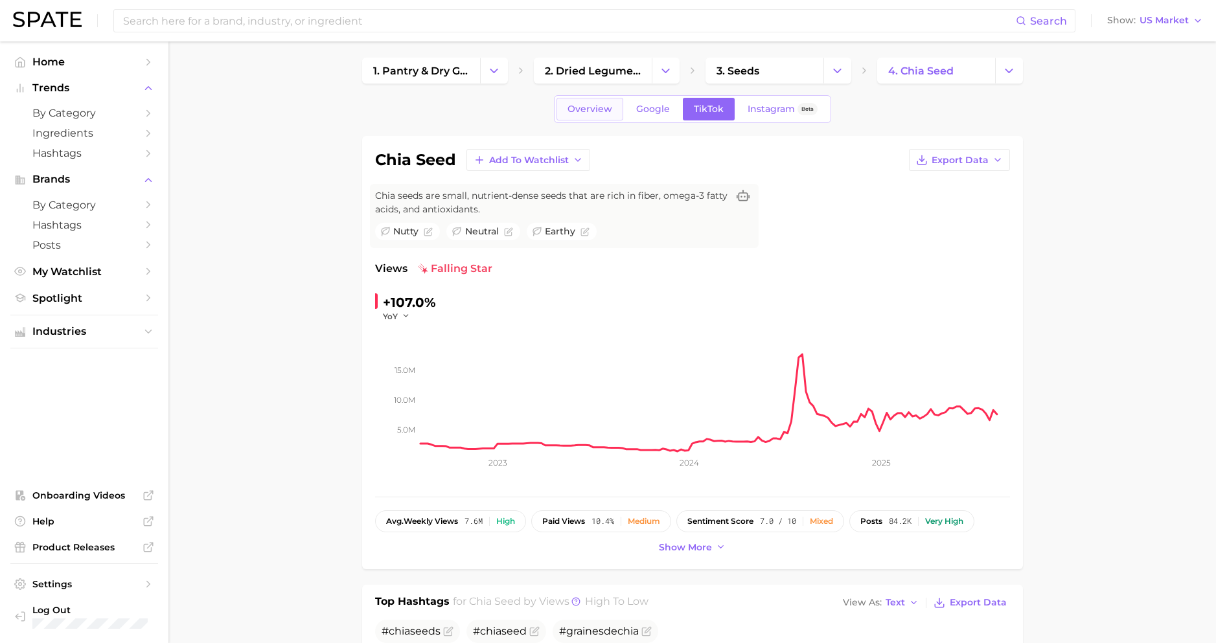
click at [604, 112] on span "Overview" at bounding box center [590, 109] width 45 height 11
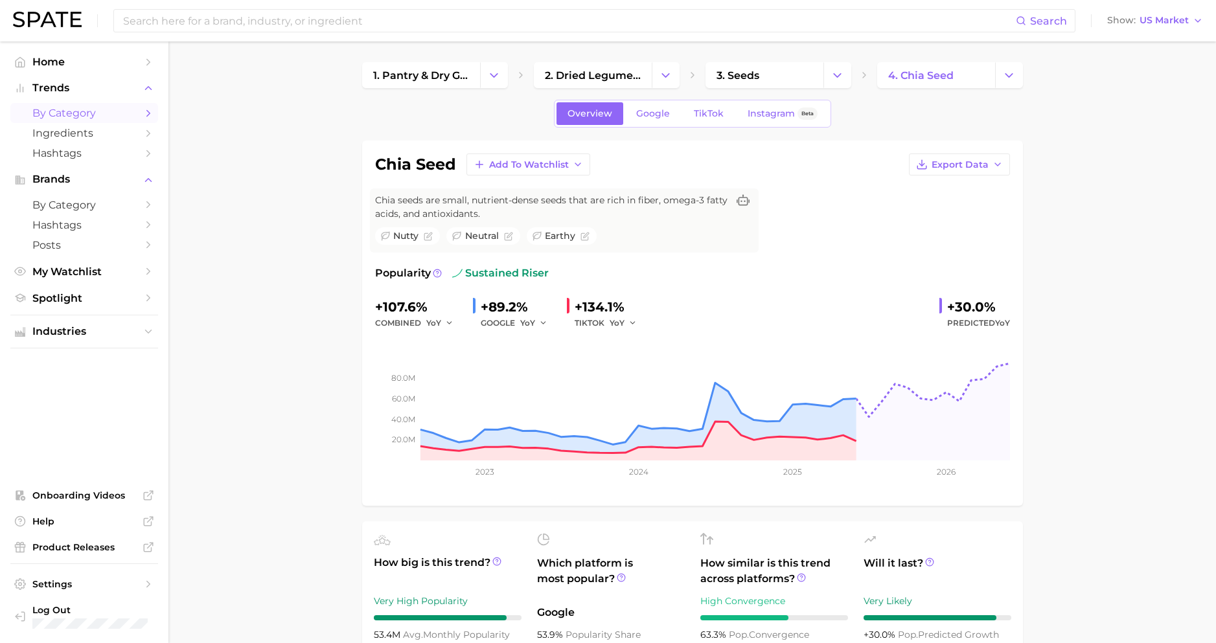
click at [76, 113] on span "by Category" at bounding box center [84, 113] width 104 height 12
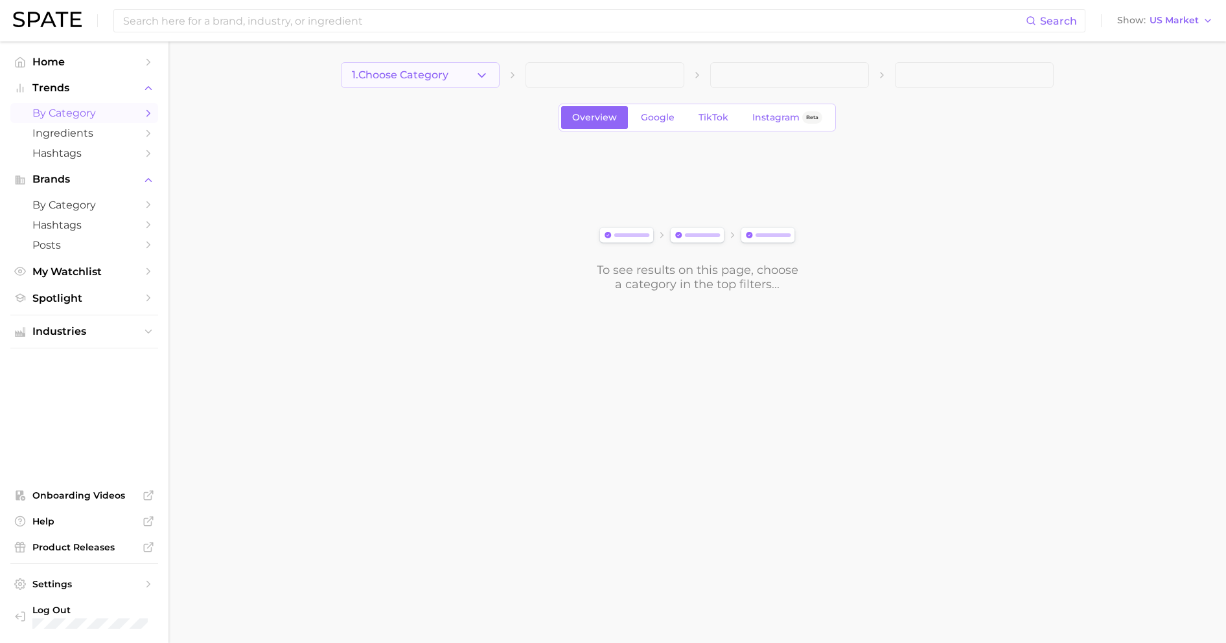
click at [457, 78] on button "1. Choose Category" at bounding box center [420, 75] width 159 height 26
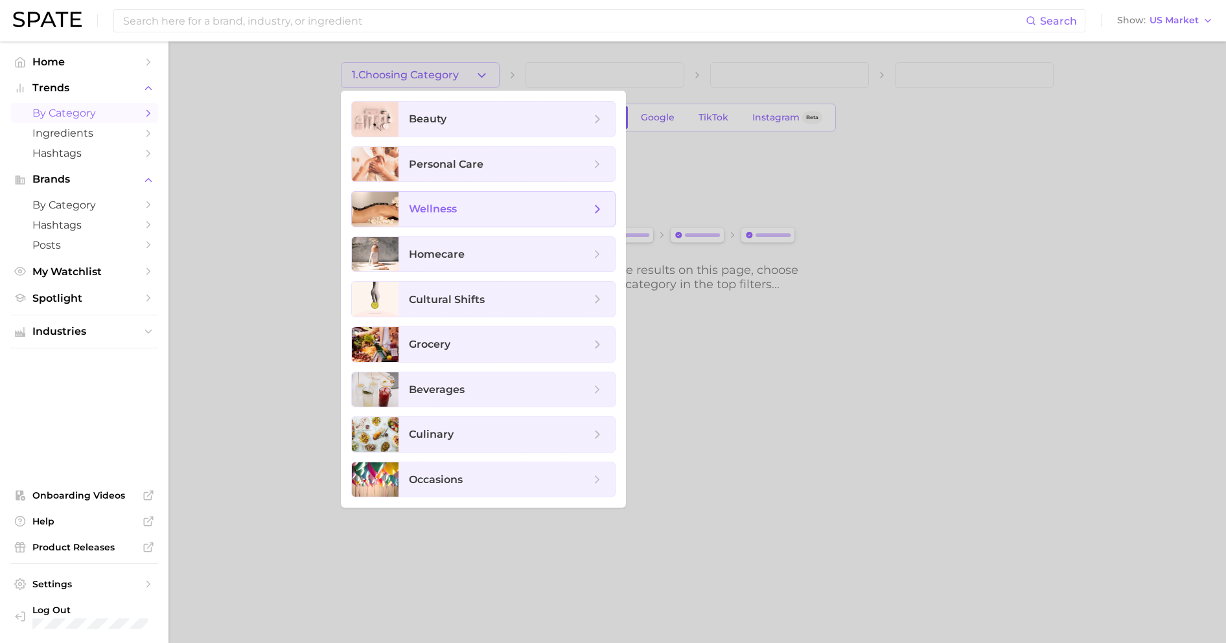
click at [466, 218] on span "wellness" at bounding box center [506, 209] width 216 height 35
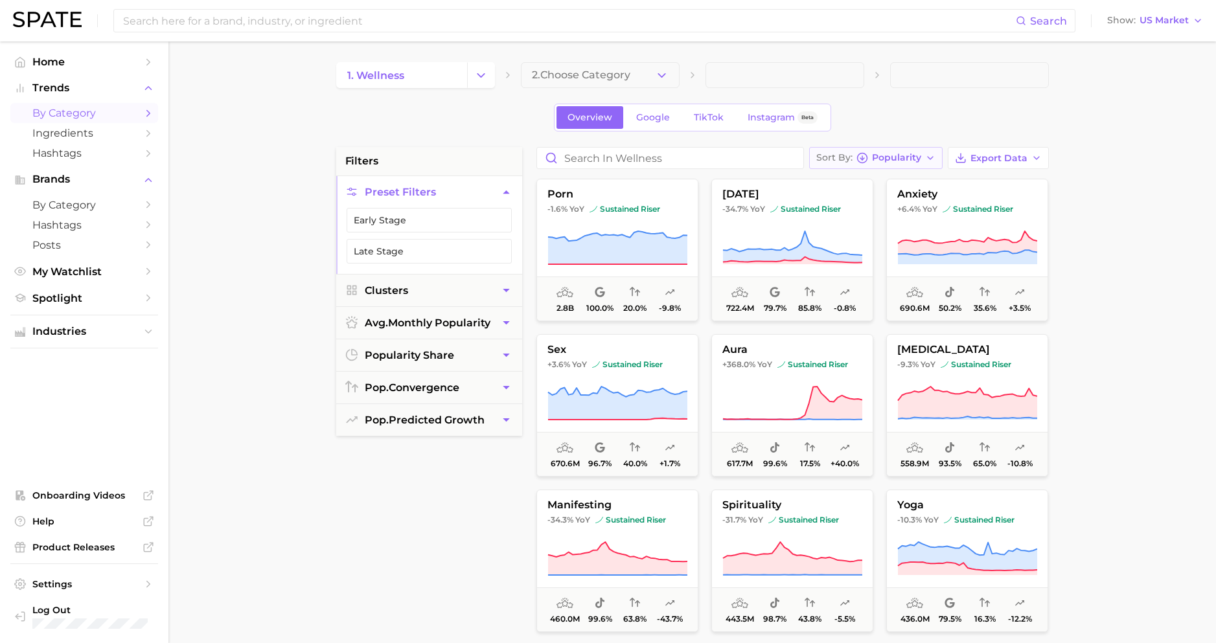
click at [889, 155] on span "Popularity" at bounding box center [896, 157] width 49 height 7
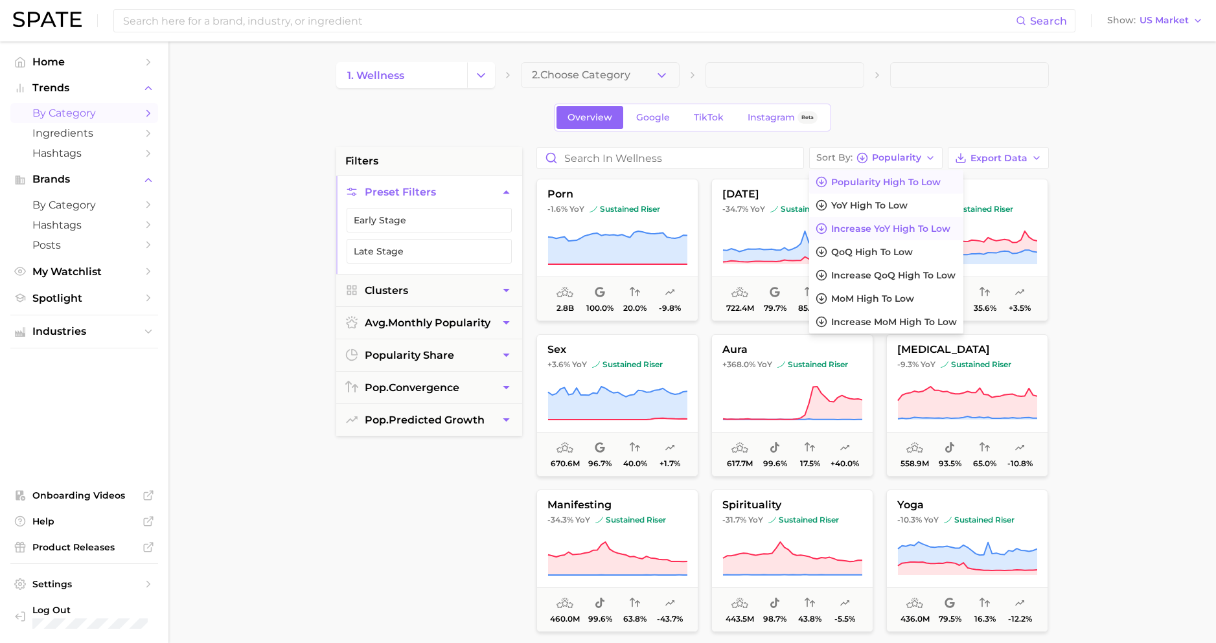
click at [898, 224] on span "Increase YoY high to low" at bounding box center [890, 229] width 119 height 11
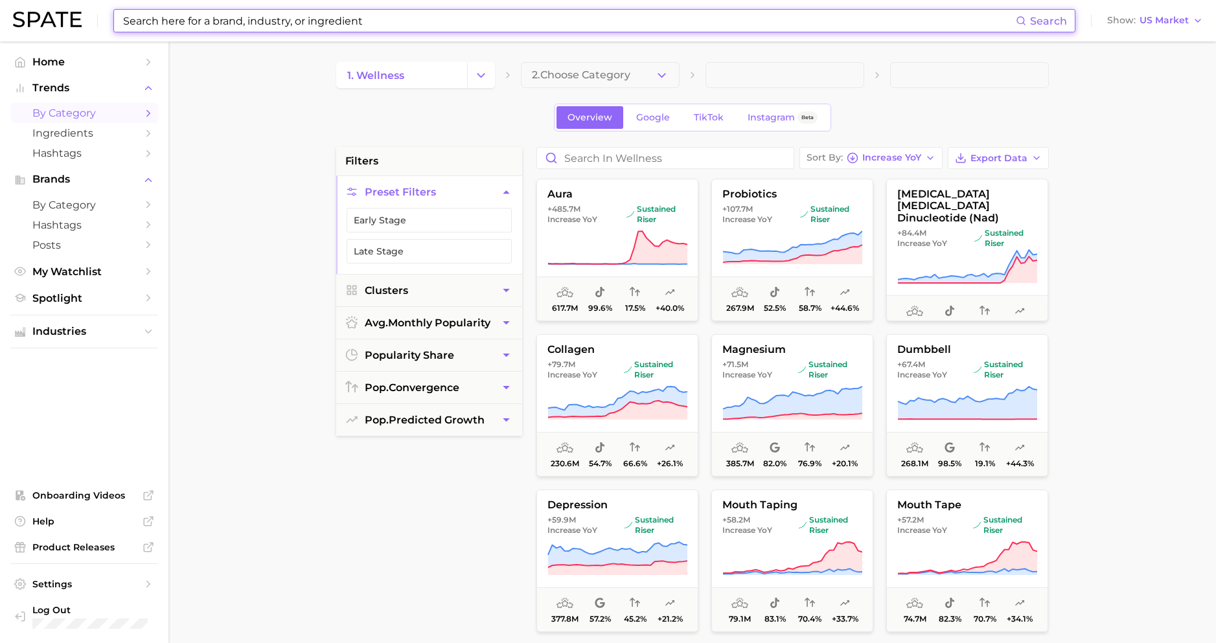
click at [419, 25] on input at bounding box center [569, 21] width 894 height 22
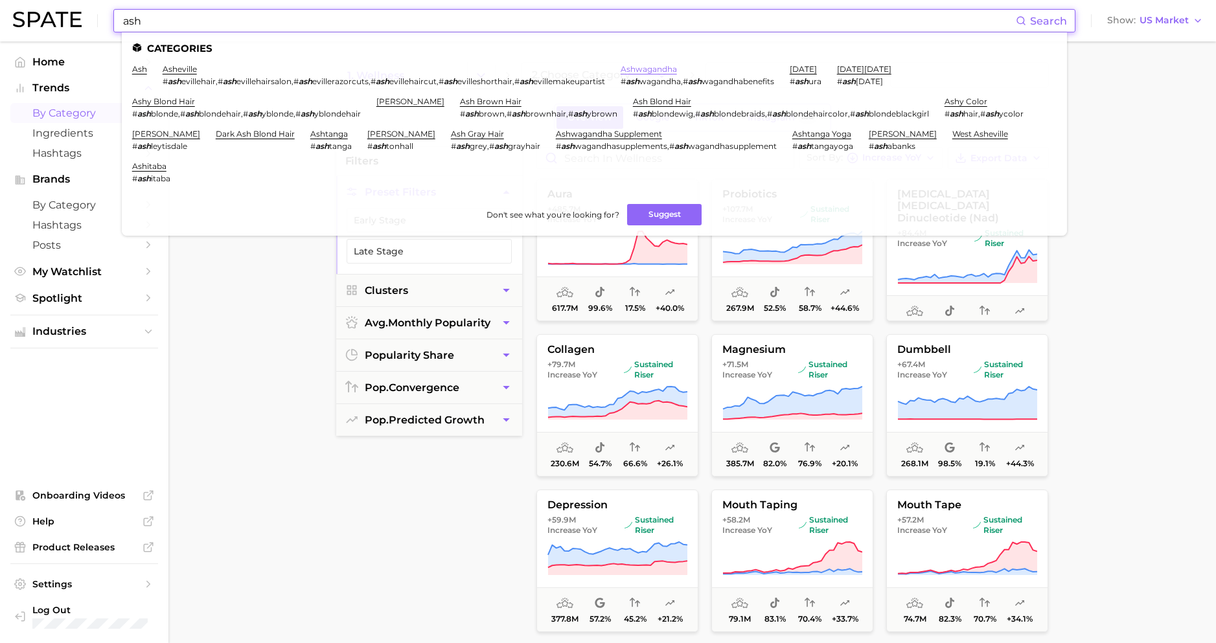
type input "ash"
click at [621, 70] on link "ashwagandha" at bounding box center [649, 69] width 56 height 10
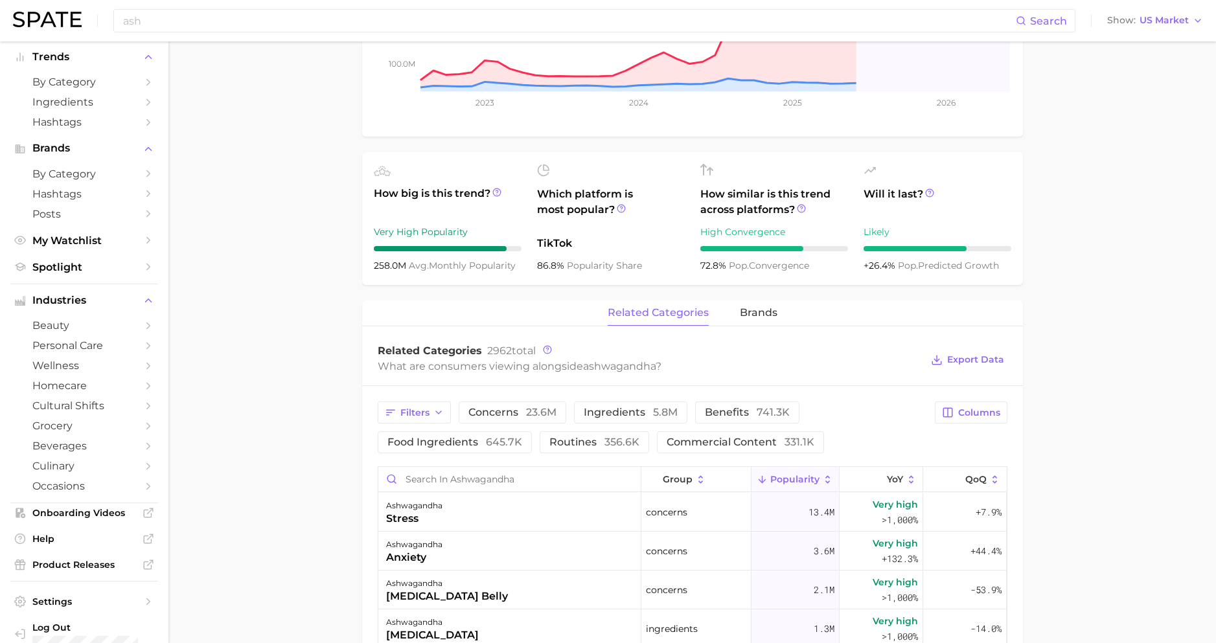
scroll to position [359, 0]
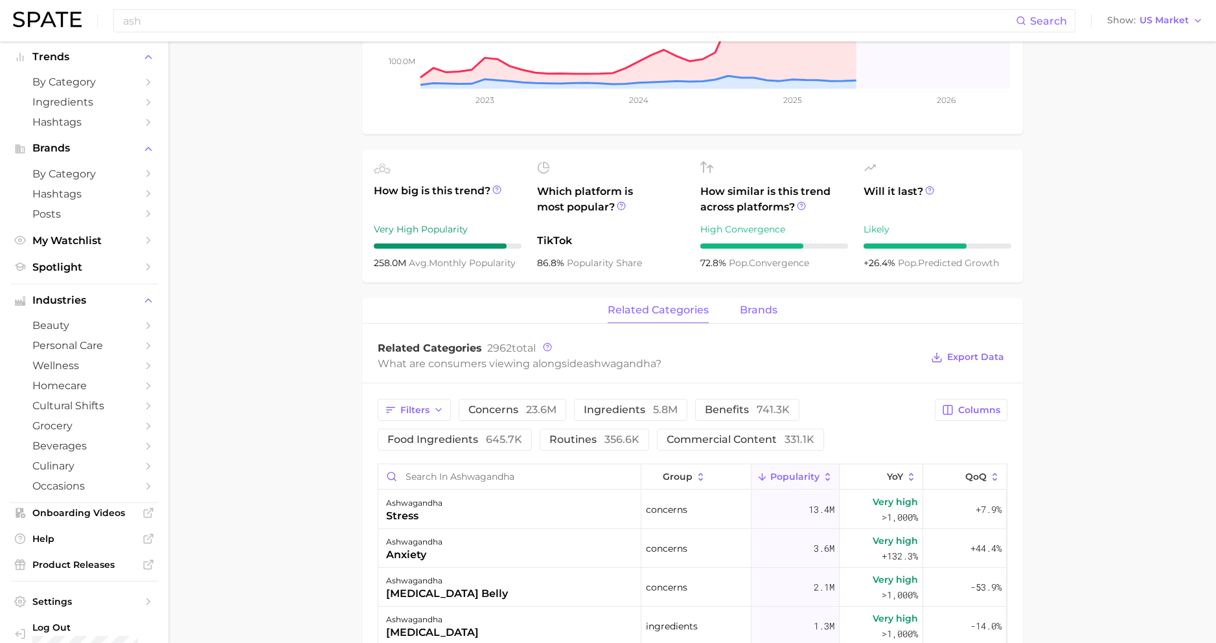
click at [753, 304] on span "brands" at bounding box center [759, 310] width 38 height 12
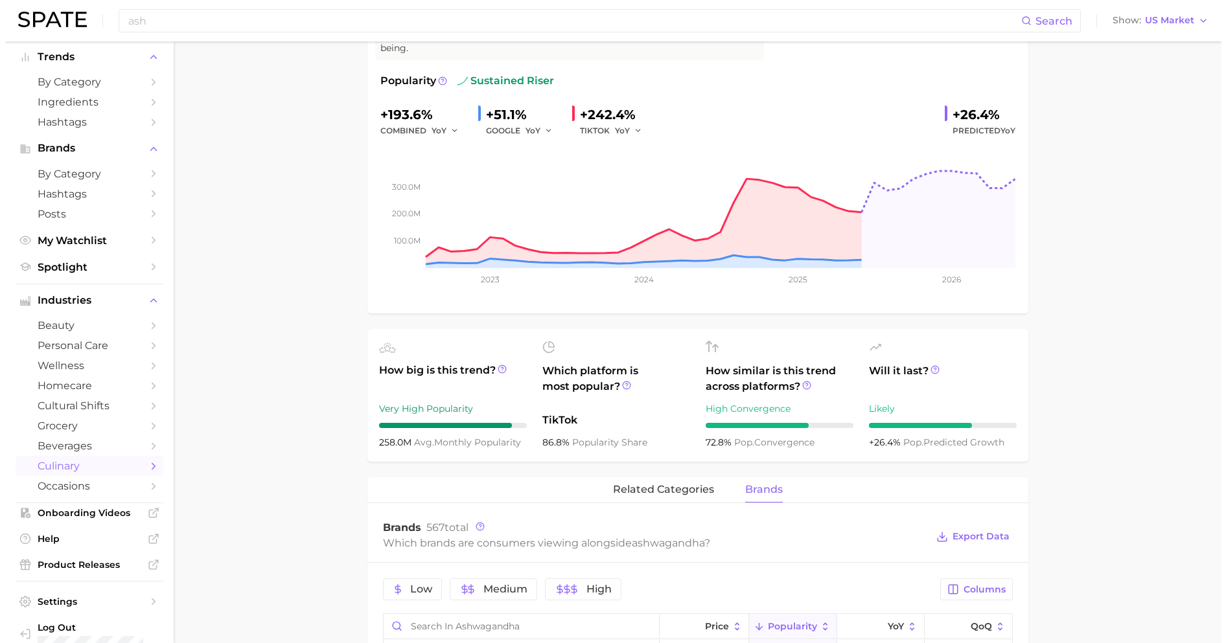
scroll to position [396, 0]
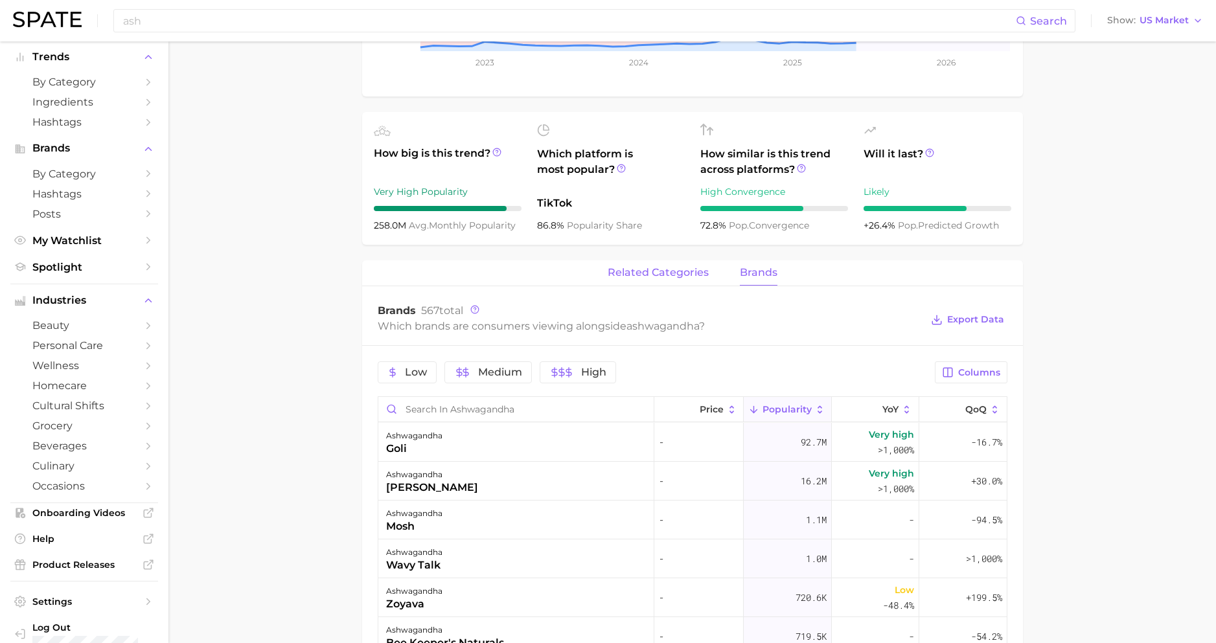
click at [623, 267] on span "related categories" at bounding box center [658, 273] width 101 height 12
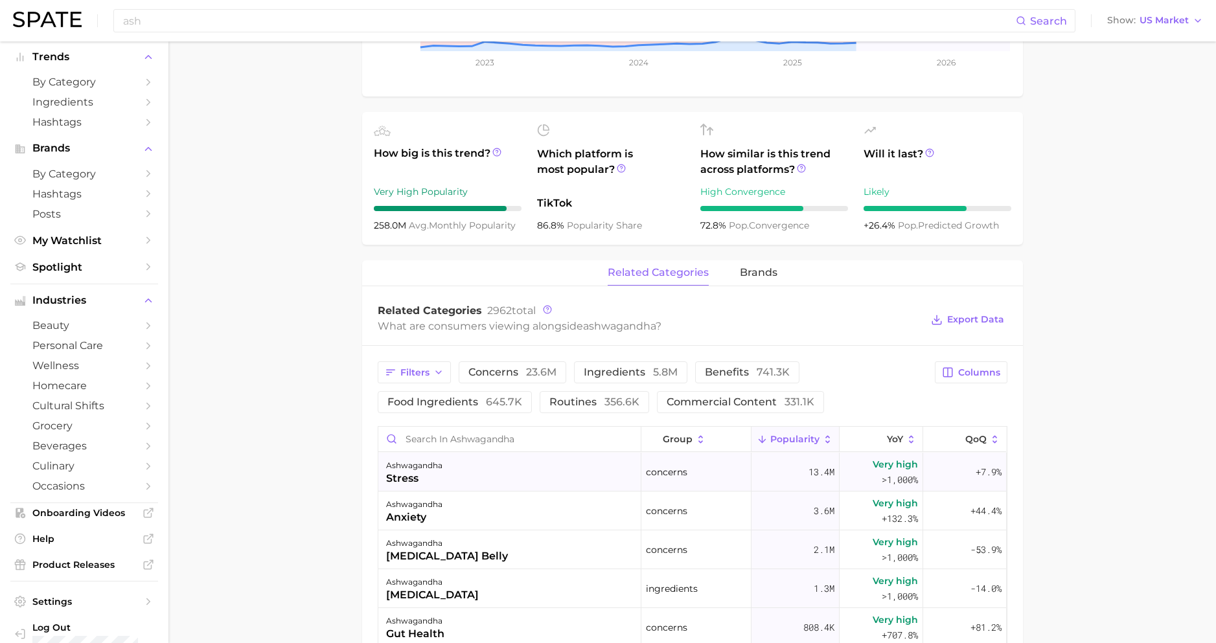
click at [809, 465] on span "13.4m" at bounding box center [822, 473] width 26 height 16
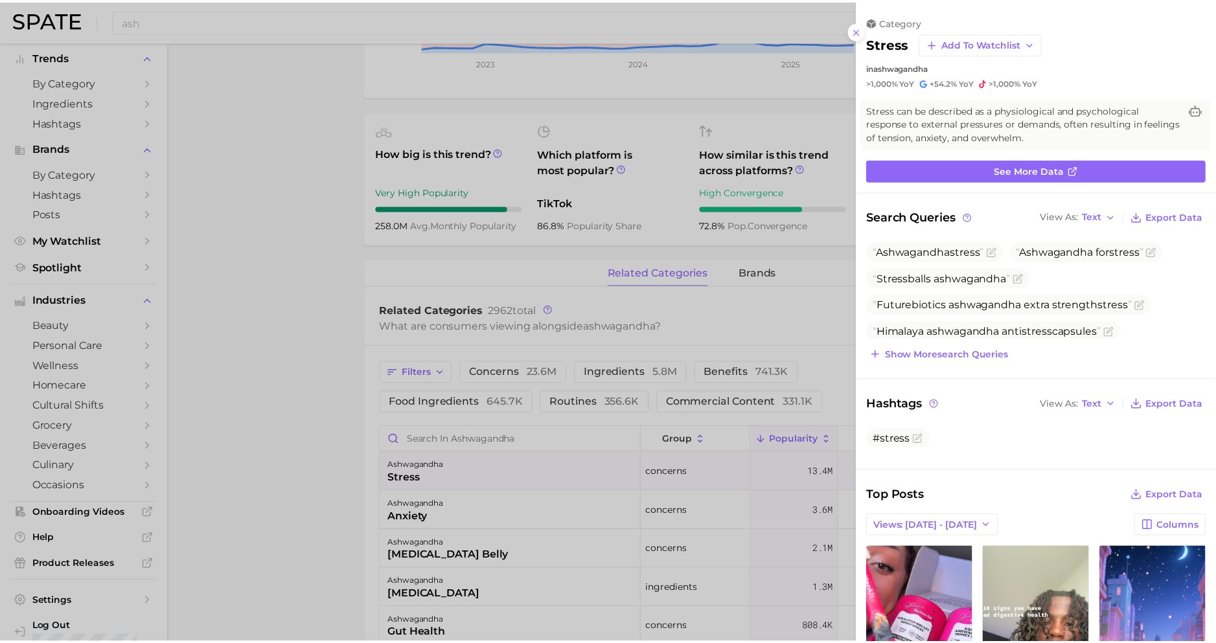
scroll to position [0, 0]
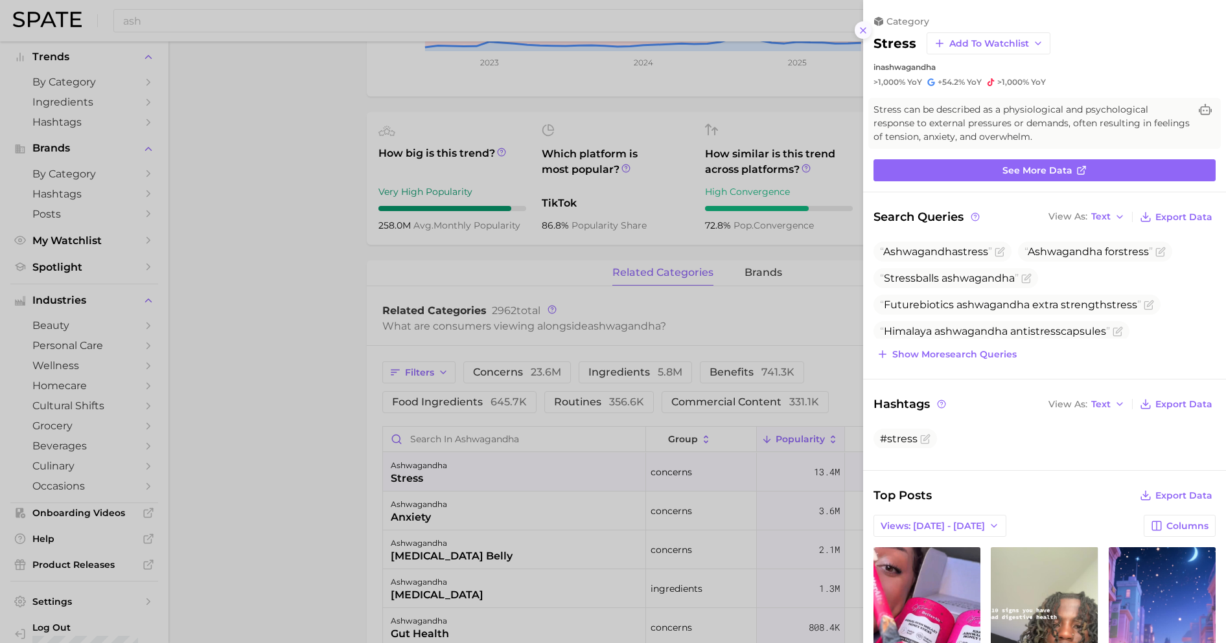
click at [866, 28] on line at bounding box center [862, 30] width 5 height 5
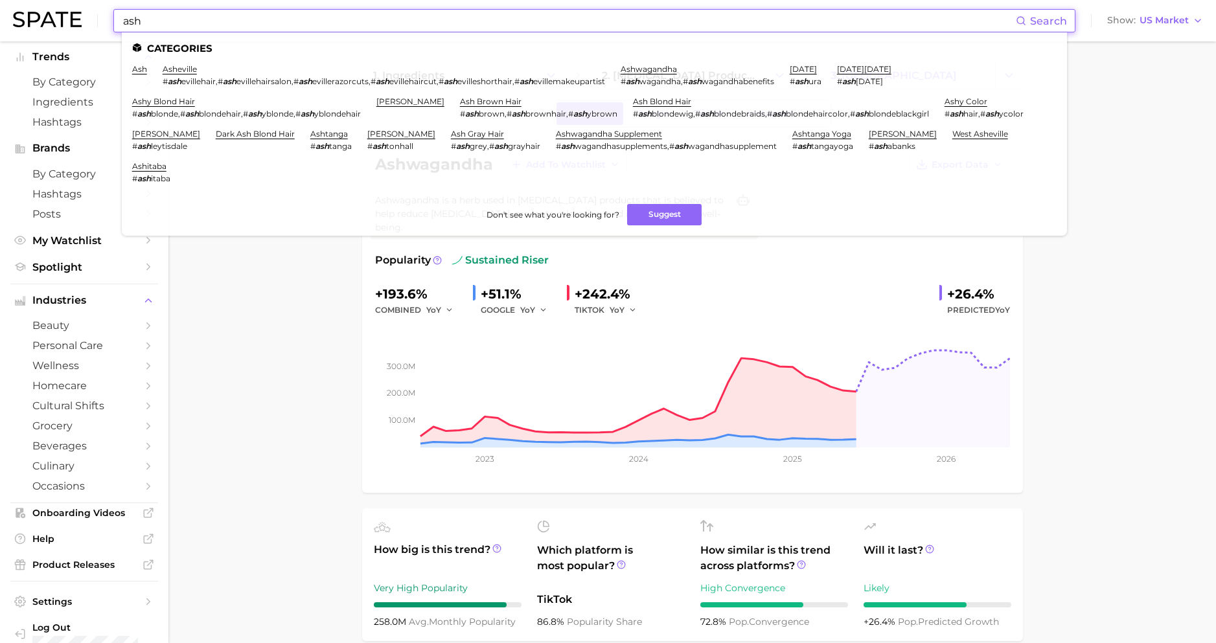
drag, startPoint x: 183, startPoint y: 25, endPoint x: 80, endPoint y: 28, distance: 103.0
click at [80, 28] on div "ash Search Categories ash asheville # ash evillehair , # ash evillehairsalon , …" at bounding box center [608, 20] width 1190 height 41
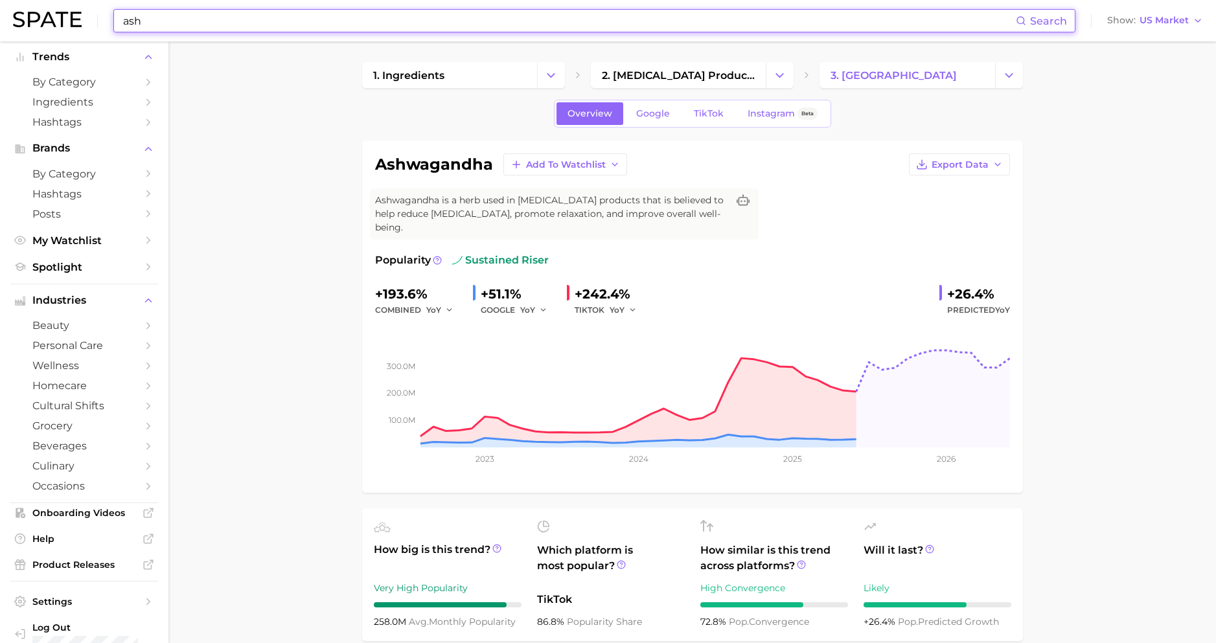
drag, startPoint x: 155, startPoint y: 24, endPoint x: 103, endPoint y: 12, distance: 53.1
click at [103, 12] on div "ash Search Show US Market" at bounding box center [608, 20] width 1190 height 41
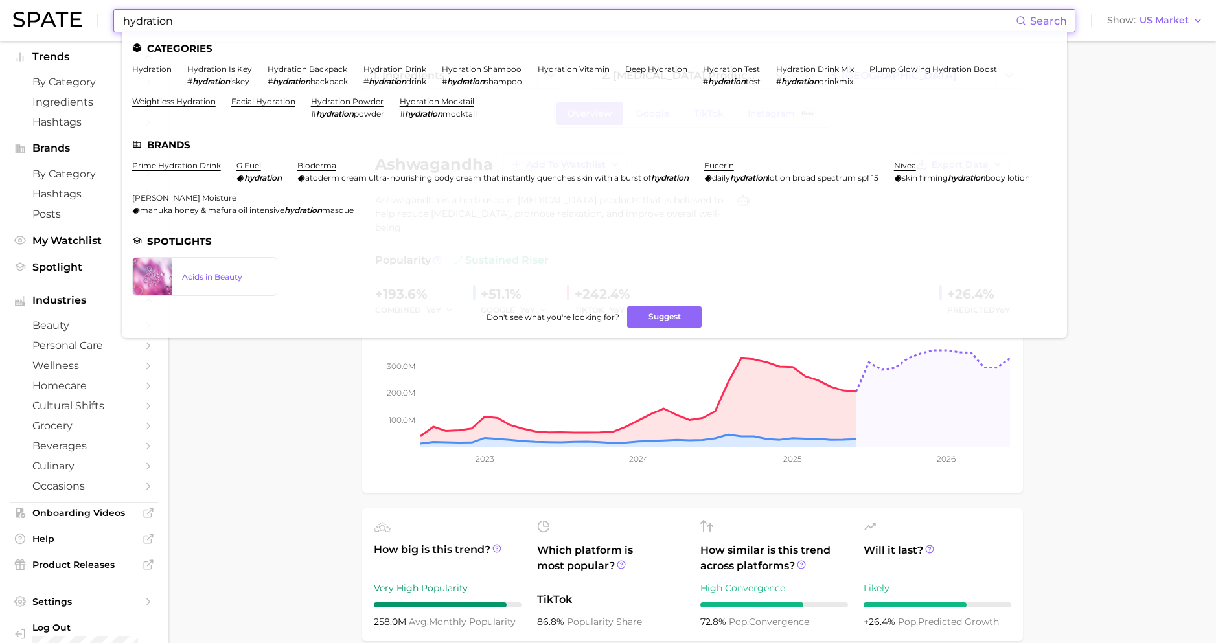
drag, startPoint x: 174, startPoint y: 20, endPoint x: 148, endPoint y: 21, distance: 26.6
click at [148, 21] on input "hydration" at bounding box center [569, 21] width 894 height 22
type input "hydration"
click at [151, 68] on link "hydration" at bounding box center [152, 69] width 40 height 10
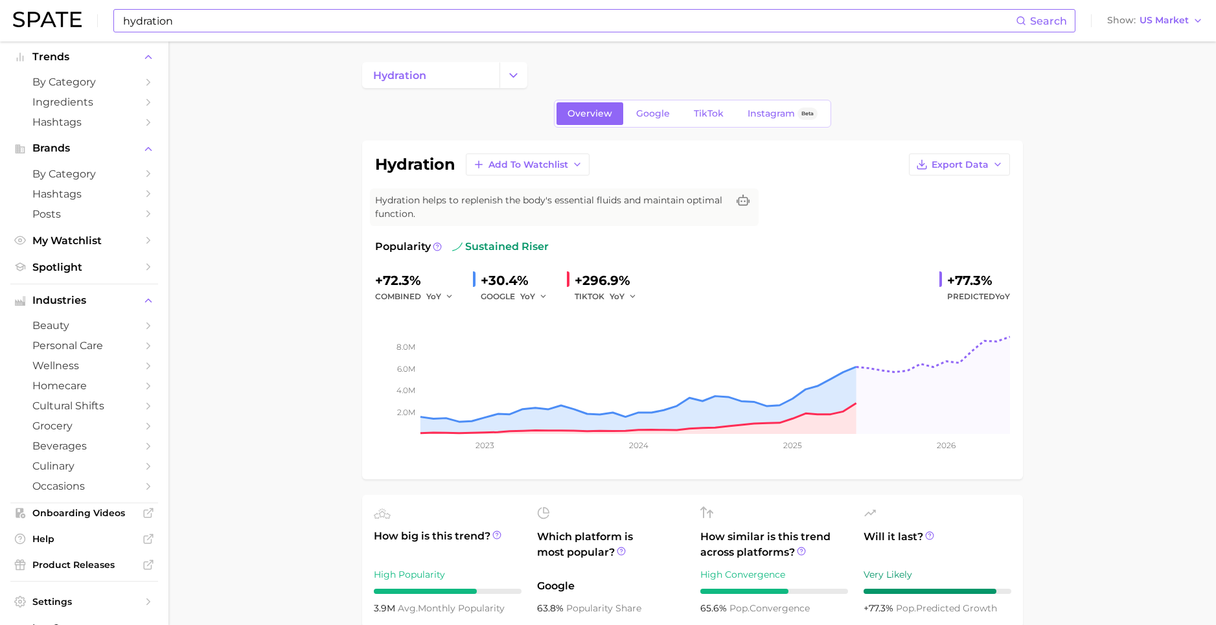
click at [654, 1] on div "hydration Search Show US Market" at bounding box center [608, 20] width 1190 height 41
